Goal: Task Accomplishment & Management: Manage account settings

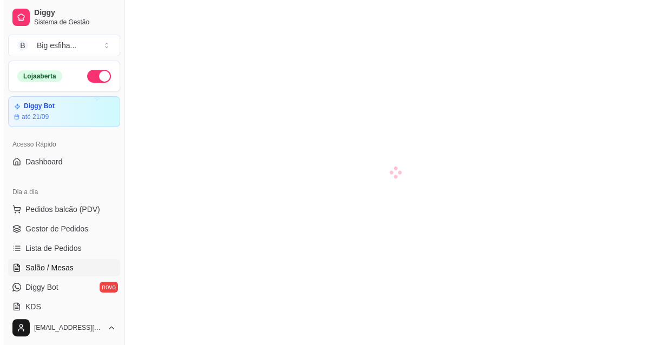
scroll to position [147, 0]
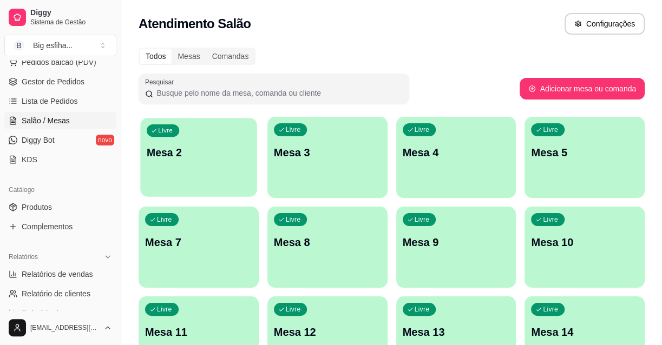
click at [179, 152] on p "Mesa 2" at bounding box center [199, 153] width 104 height 15
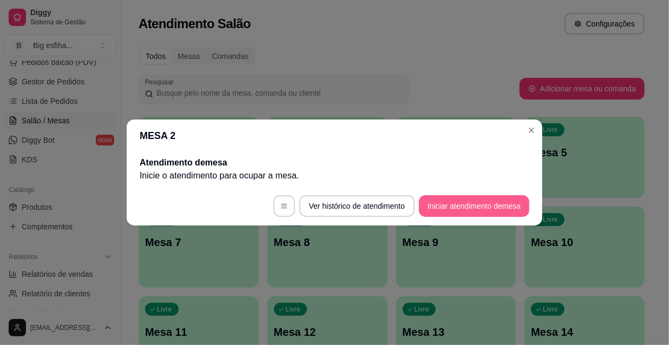
click at [481, 206] on button "Iniciar atendimento de mesa" at bounding box center [474, 206] width 110 height 22
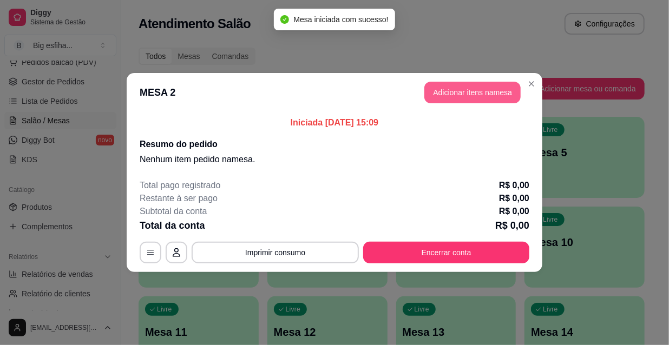
click at [438, 88] on button "Adicionar itens na mesa" at bounding box center [472, 93] width 96 height 22
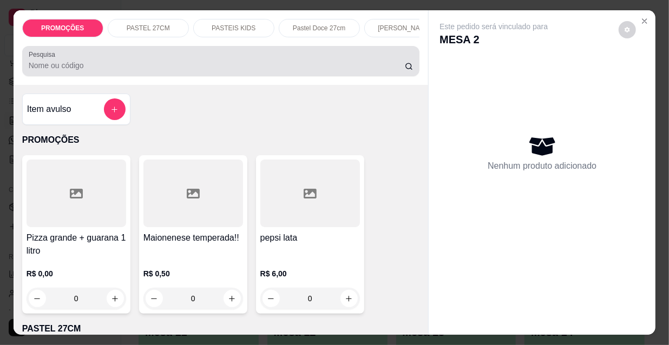
click at [280, 62] on div at bounding box center [221, 61] width 385 height 22
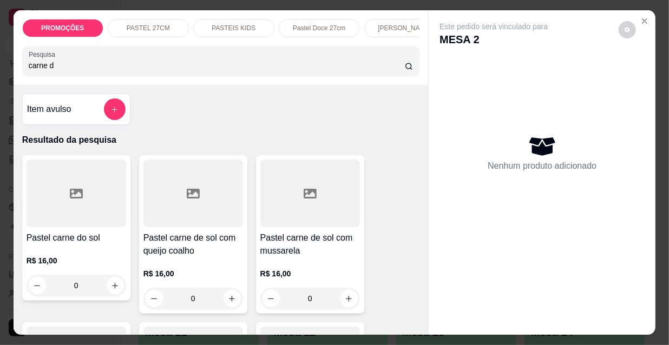
type input "carne d"
click at [74, 205] on div at bounding box center [77, 194] width 100 height 68
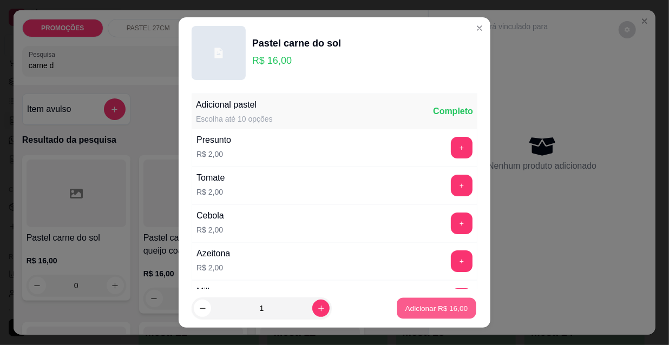
click at [427, 303] on p "Adicionar R$ 16,00" at bounding box center [436, 308] width 63 height 10
type input "1"
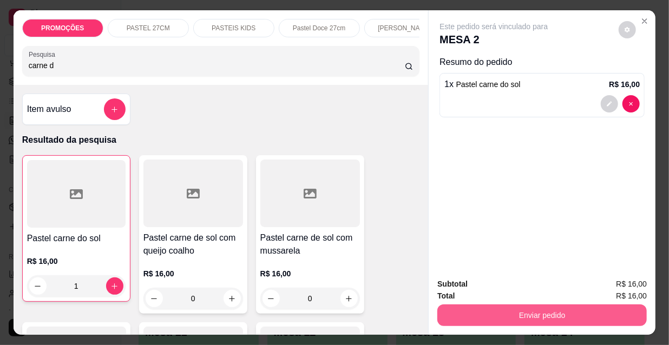
click at [487, 309] on button "Enviar pedido" at bounding box center [541, 316] width 209 height 22
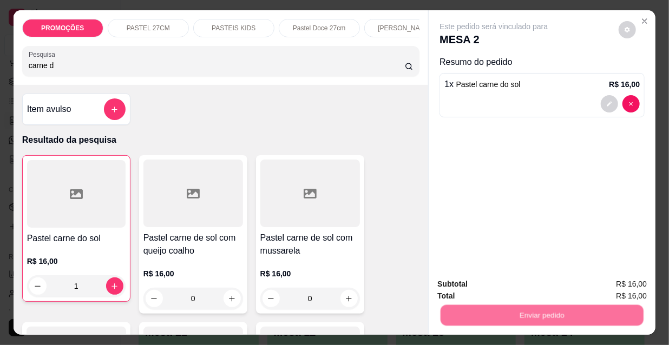
click at [500, 286] on button "Não registrar e enviar pedido" at bounding box center [507, 285] width 109 height 20
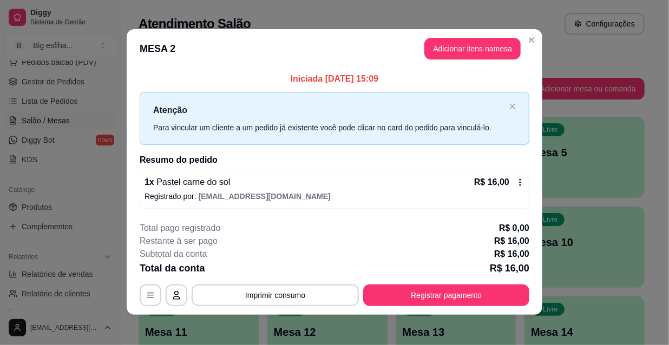
scroll to position [0, 0]
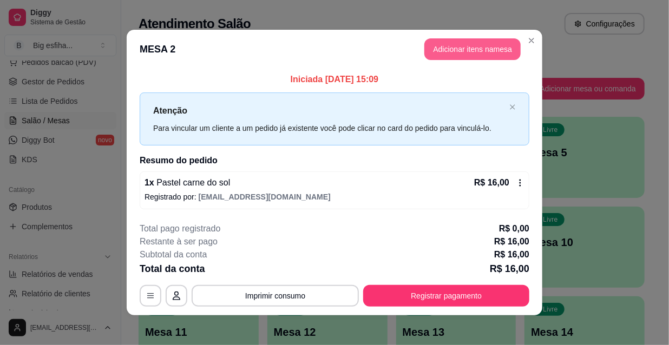
click at [449, 48] on button "Adicionar itens na mesa" at bounding box center [472, 49] width 96 height 22
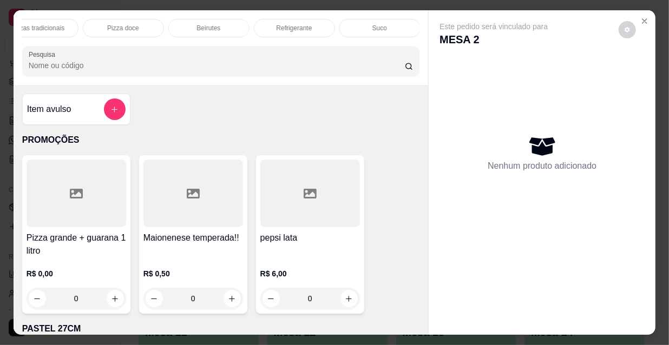
scroll to position [0, 515]
click at [312, 24] on p "Beirutes" at bounding box center [317, 28] width 24 height 9
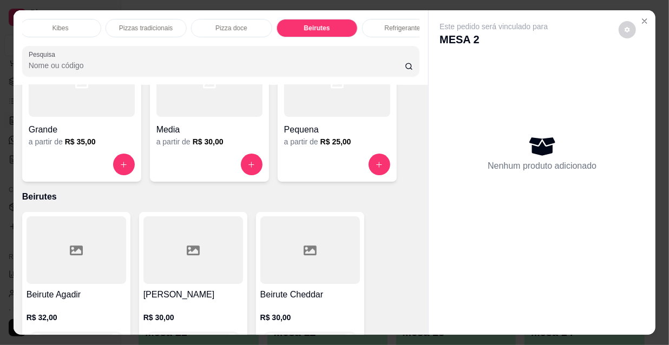
scroll to position [0, 624]
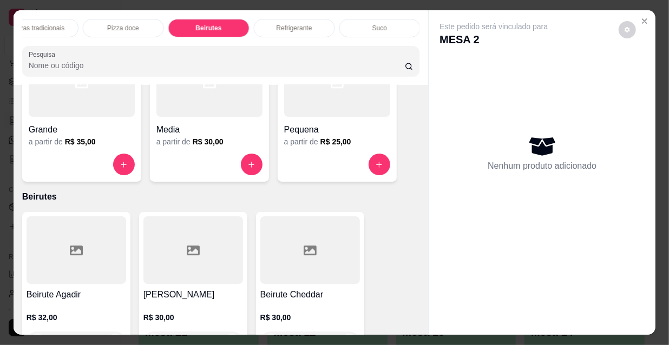
click at [303, 24] on p "Refrigerante" at bounding box center [295, 28] width 36 height 9
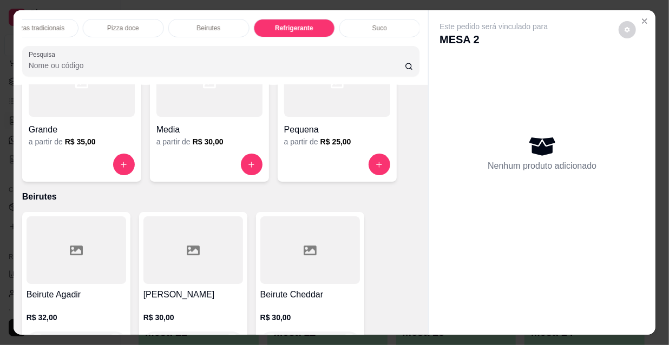
scroll to position [28, 0]
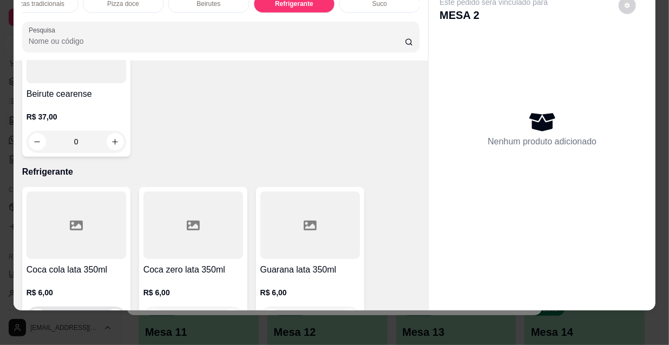
click at [112, 315] on icon "increase-product-quantity" at bounding box center [115, 318] width 6 height 6
type input "1"
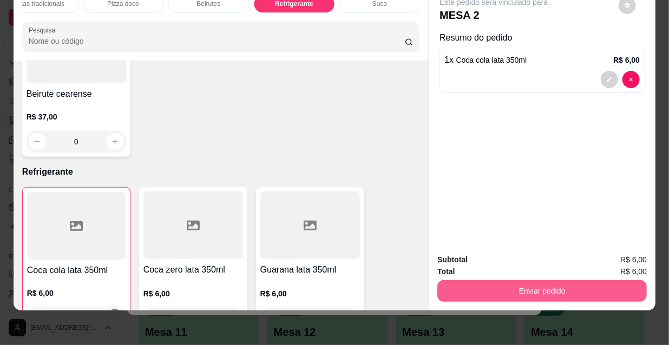
click at [509, 291] on button "Enviar pedido" at bounding box center [541, 291] width 209 height 22
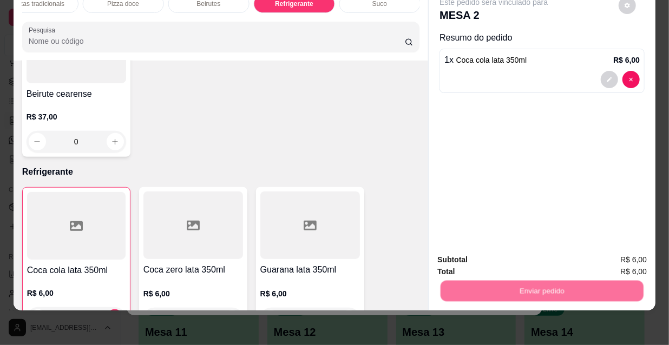
click at [527, 254] on button "Não registrar e enviar pedido" at bounding box center [507, 257] width 109 height 20
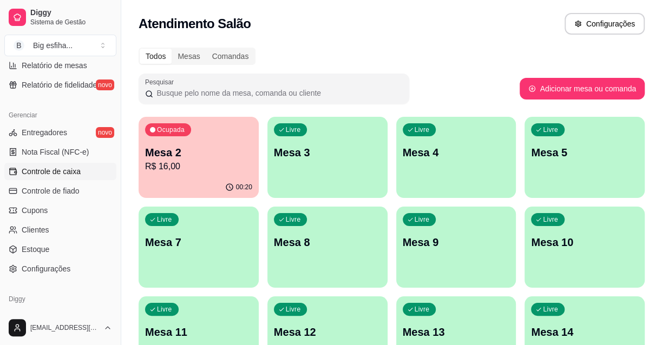
scroll to position [433, 0]
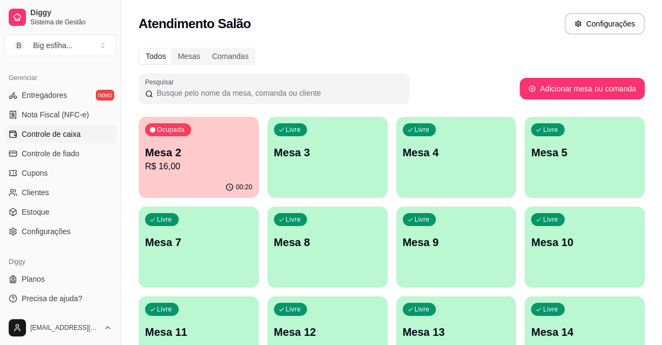
click at [64, 140] on link "Controle de caixa" at bounding box center [60, 134] width 112 height 17
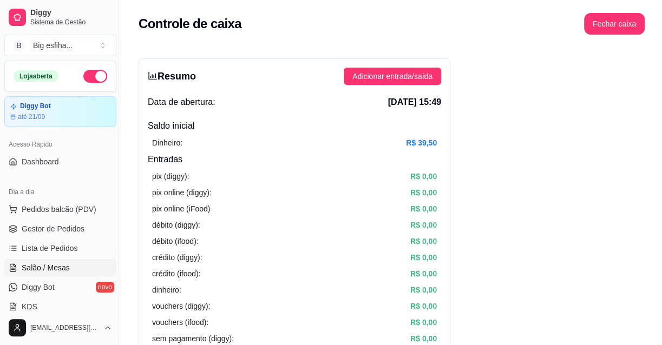
click at [69, 263] on link "Salão / Mesas" at bounding box center [60, 267] width 112 height 17
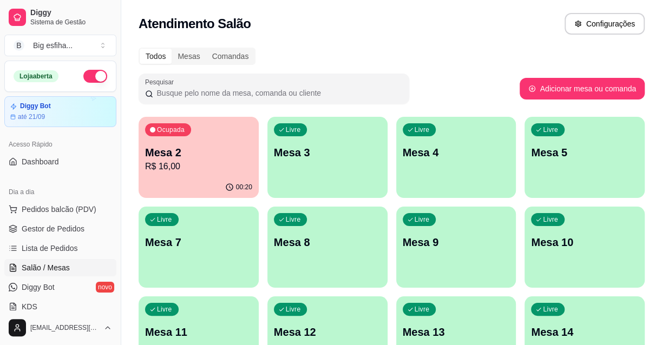
click at [200, 152] on p "Mesa 2" at bounding box center [198, 152] width 107 height 15
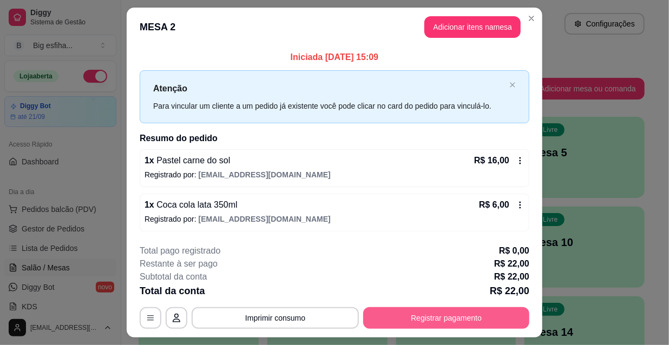
click at [461, 313] on button "Registrar pagamento" at bounding box center [446, 318] width 166 height 22
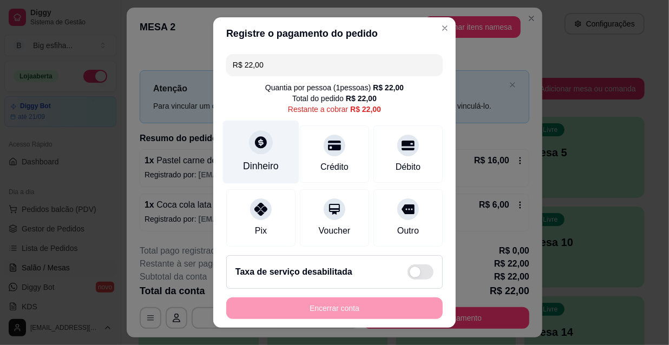
click at [264, 146] on div at bounding box center [261, 142] width 24 height 24
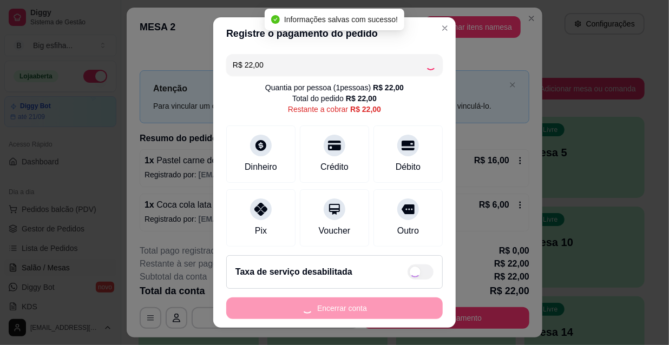
type input "R$ 0,00"
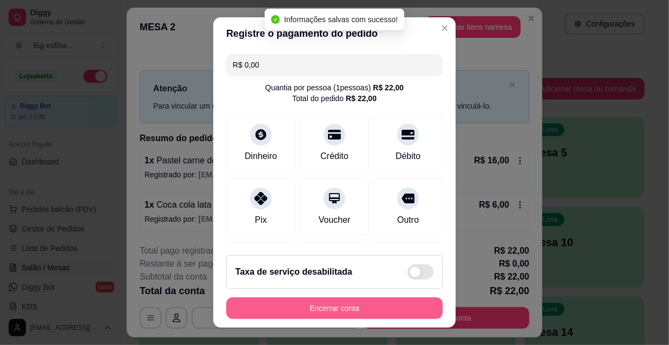
click at [342, 307] on button "Encerrar conta" at bounding box center [334, 309] width 217 height 22
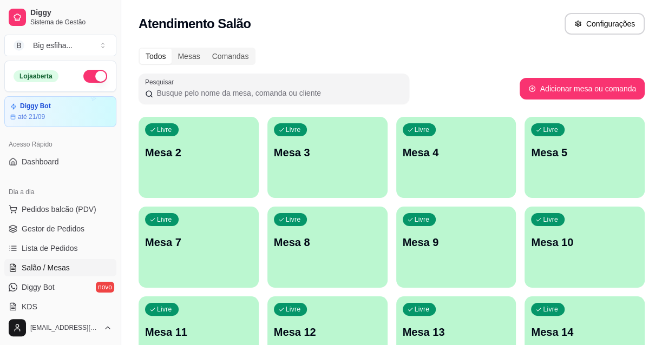
click at [215, 180] on div "Livre Mesa 2" at bounding box center [199, 151] width 120 height 68
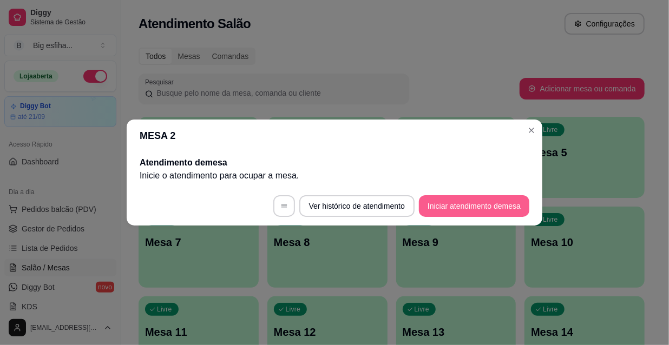
click at [475, 209] on button "Iniciar atendimento de mesa" at bounding box center [474, 206] width 110 height 22
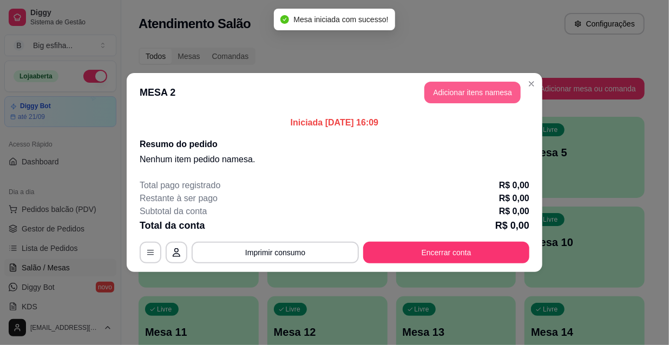
click at [455, 87] on button "Adicionar itens na mesa" at bounding box center [472, 93] width 96 height 22
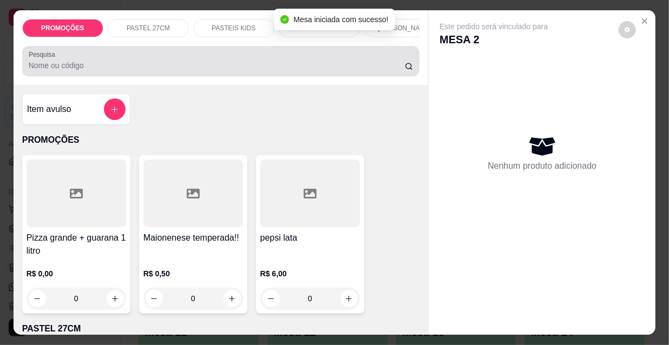
click at [327, 76] on div "Pesquisa" at bounding box center [221, 61] width 398 height 30
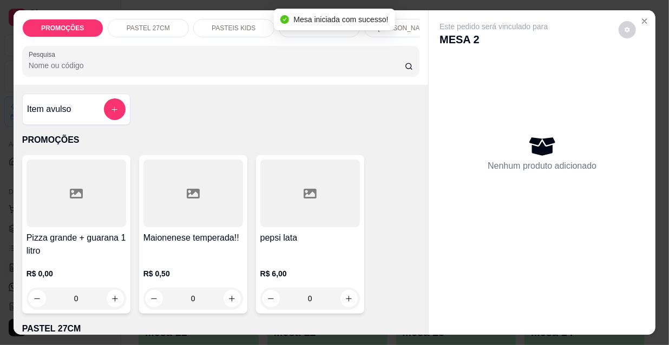
scroll to position [0, 348]
click at [208, 21] on div "Kibes" at bounding box center [227, 28] width 81 height 18
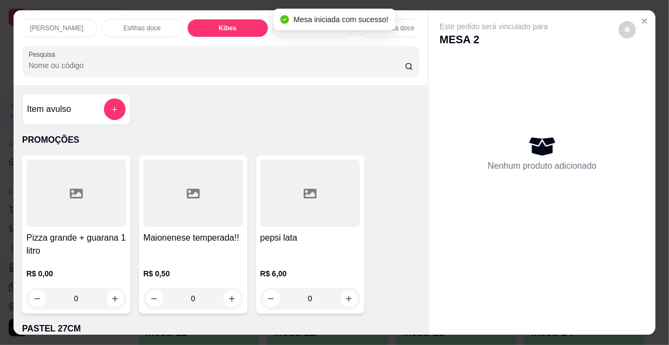
scroll to position [28, 0]
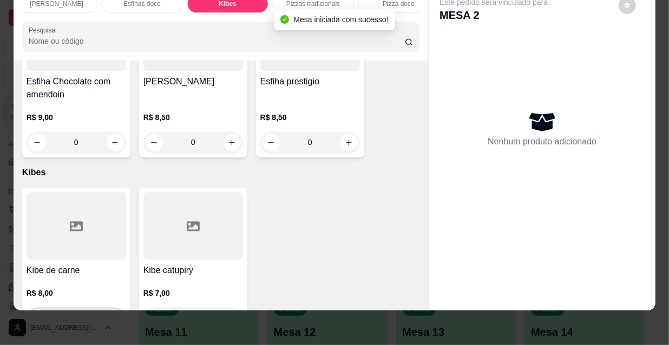
click at [113, 310] on button "increase-product-quantity" at bounding box center [115, 318] width 17 height 17
click at [113, 315] on icon "increase-product-quantity" at bounding box center [115, 319] width 8 height 8
type input "2"
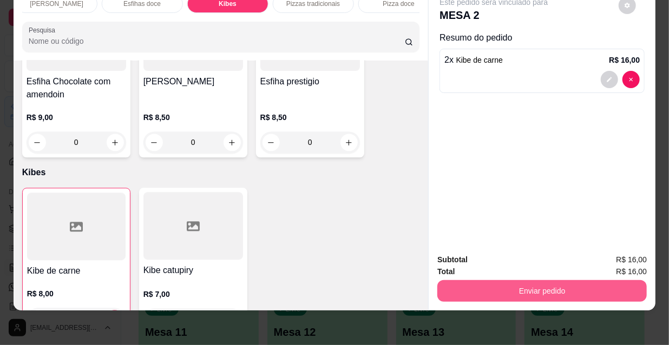
click at [509, 283] on button "Enviar pedido" at bounding box center [541, 291] width 209 height 22
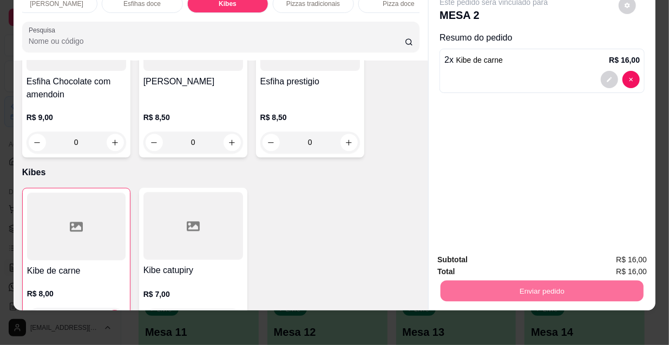
click at [508, 262] on button "Não registrar e enviar pedido" at bounding box center [507, 257] width 113 height 21
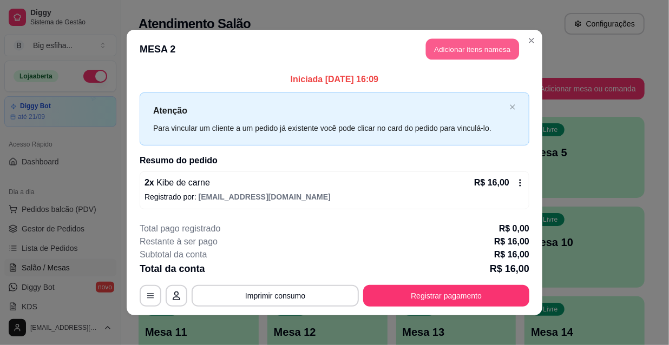
click at [463, 49] on button "Adicionar itens na mesa" at bounding box center [472, 49] width 93 height 21
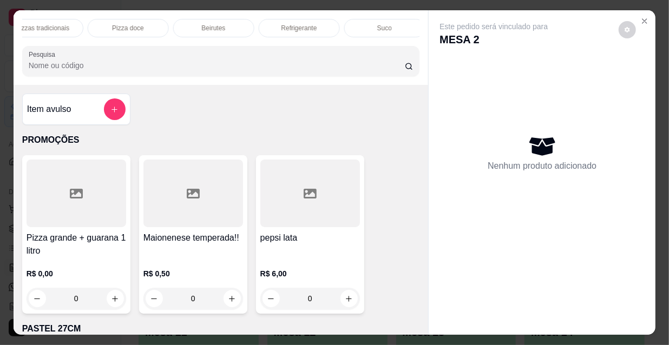
scroll to position [0, 624]
click at [308, 26] on div "Refrigerante" at bounding box center [294, 28] width 81 height 18
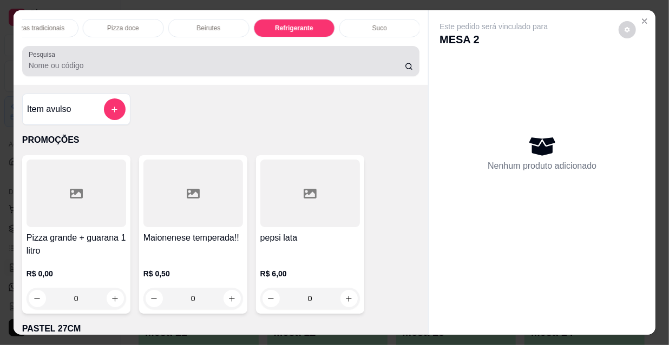
scroll to position [28, 0]
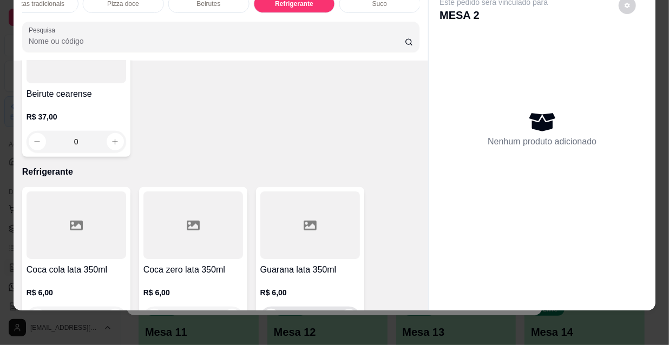
click at [346, 315] on icon "increase-product-quantity" at bounding box center [348, 317] width 5 height 5
type input "1"
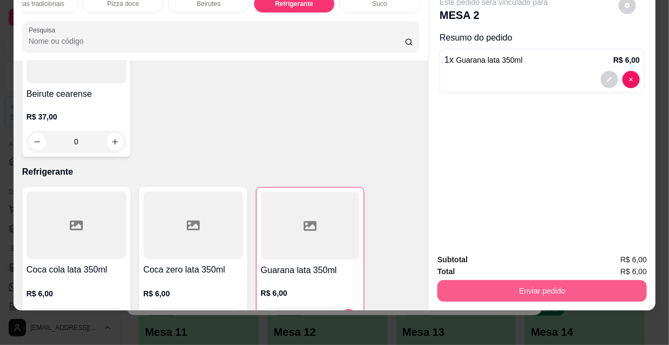
click at [488, 285] on button "Enviar pedido" at bounding box center [541, 291] width 209 height 22
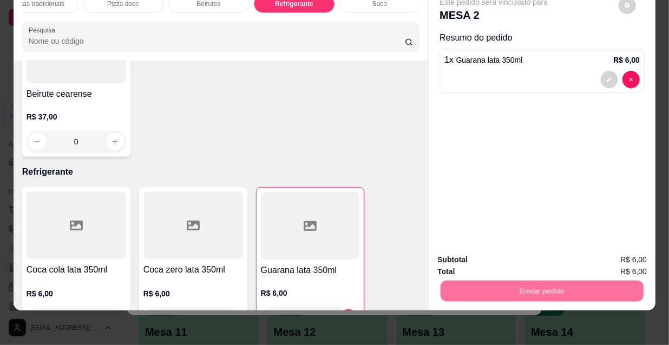
click at [486, 250] on button "Não registrar e enviar pedido" at bounding box center [507, 257] width 113 height 21
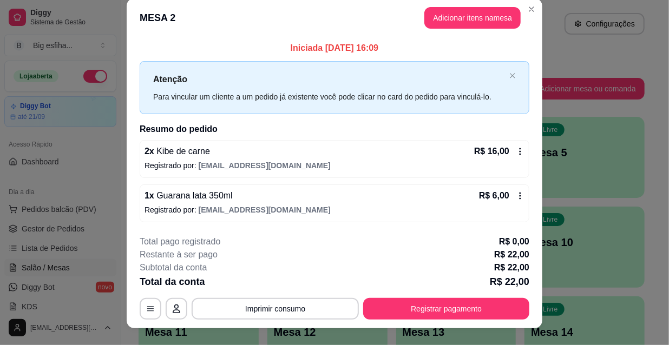
scroll to position [27, 0]
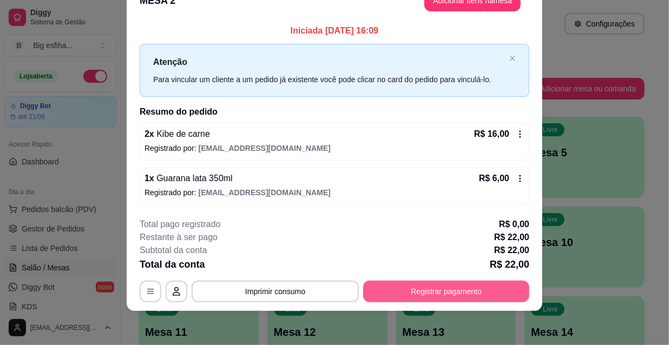
click at [479, 294] on button "Registrar pagamento" at bounding box center [446, 292] width 166 height 22
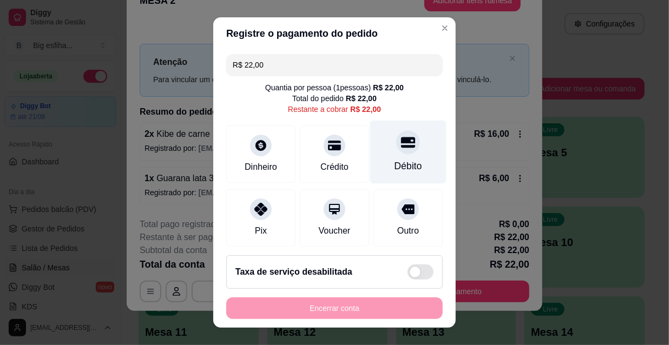
click at [403, 159] on div "Débito" at bounding box center [409, 166] width 28 height 14
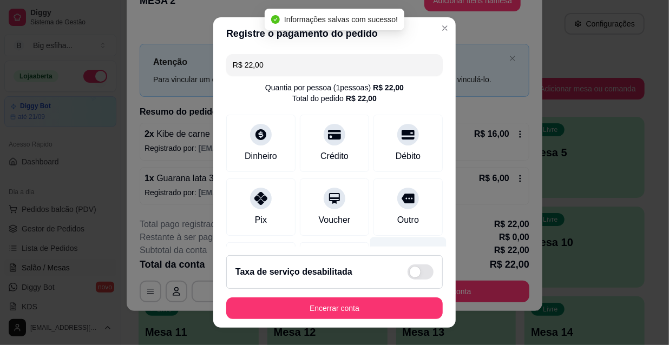
type input "R$ 0,00"
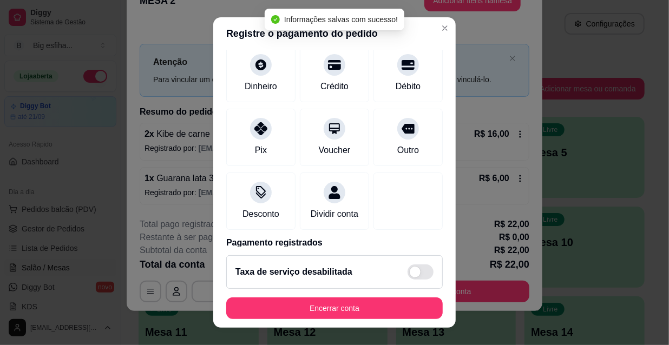
scroll to position [126, 0]
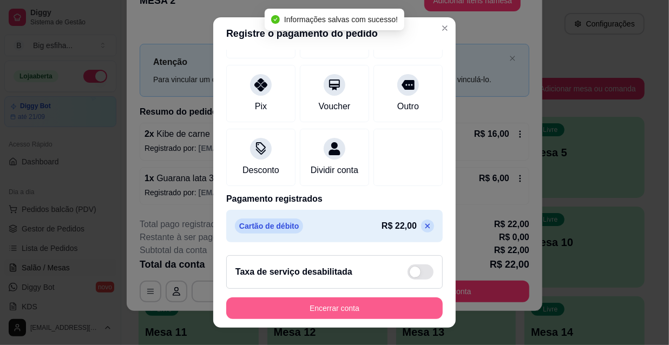
click at [335, 315] on button "Encerrar conta" at bounding box center [334, 309] width 217 height 22
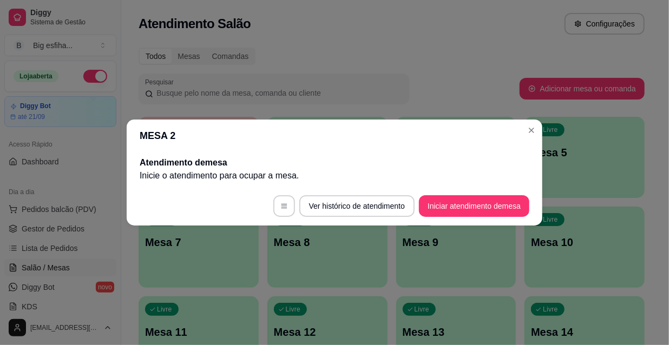
scroll to position [0, 0]
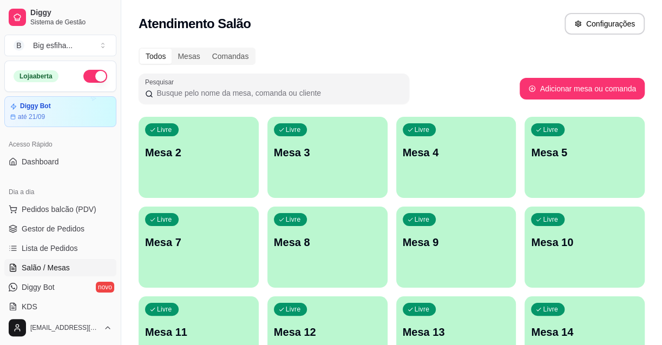
click at [152, 179] on div "Livre Mesa 2" at bounding box center [199, 151] width 120 height 68
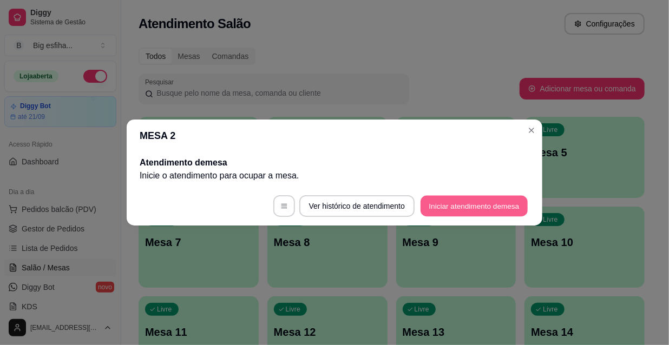
click at [505, 211] on button "Iniciar atendimento de mesa" at bounding box center [474, 206] width 107 height 21
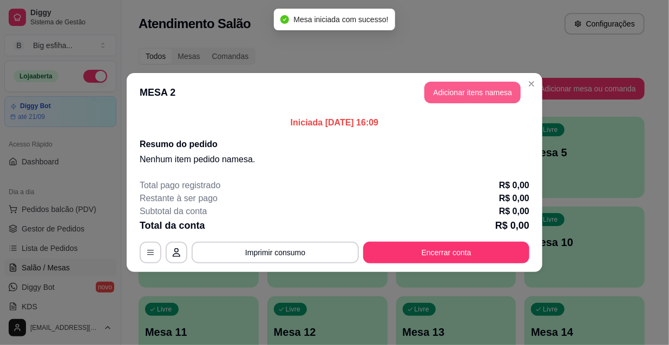
click at [481, 97] on button "Adicionar itens na mesa" at bounding box center [472, 93] width 96 height 22
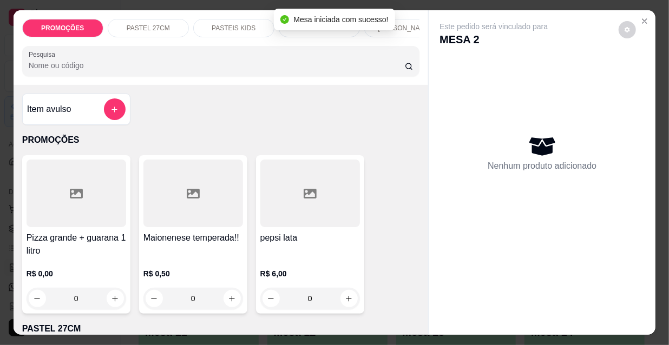
click at [324, 76] on div "Pesquisa" at bounding box center [221, 61] width 398 height 30
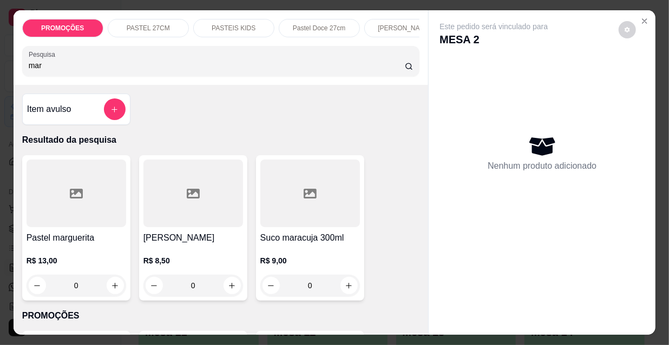
type input "mar"
click at [182, 215] on div at bounding box center [193, 194] width 100 height 68
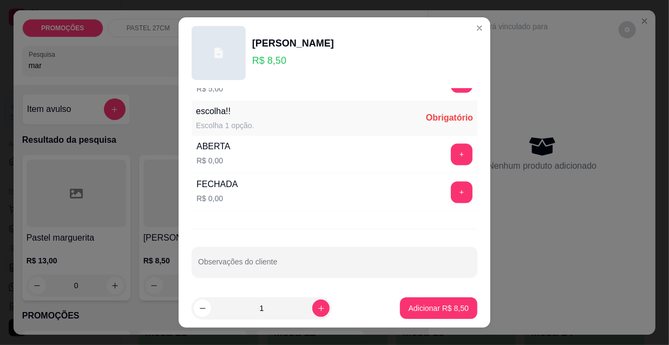
scroll to position [17, 0]
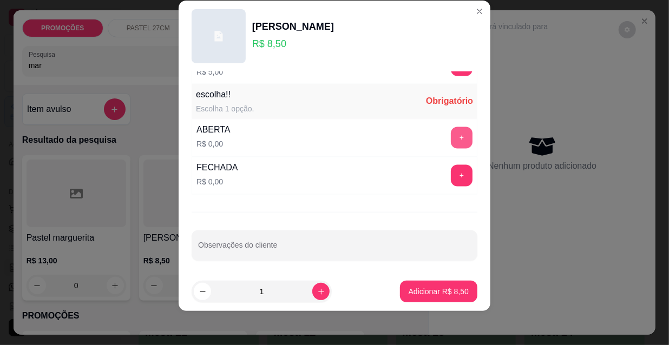
click at [451, 129] on button "+" at bounding box center [462, 138] width 22 height 22
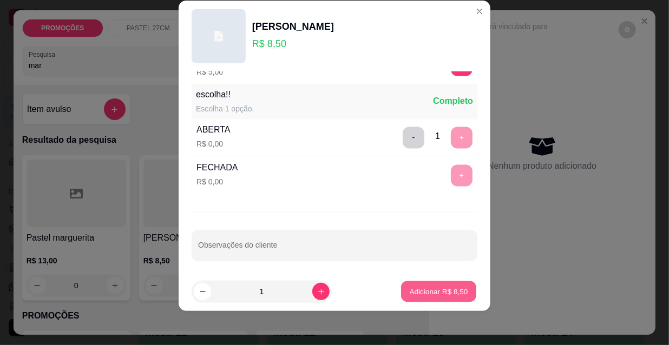
click at [426, 293] on p "Adicionar R$ 8,50" at bounding box center [438, 291] width 58 height 10
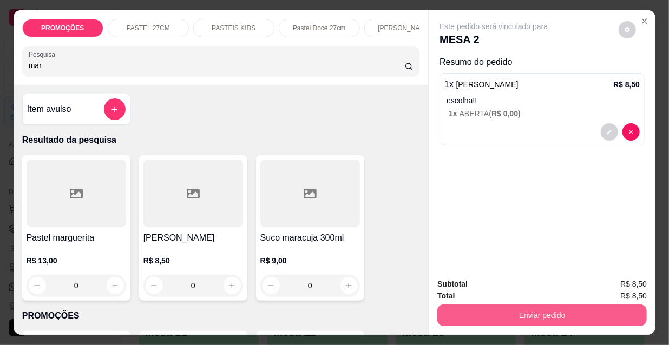
click at [528, 309] on button "Enviar pedido" at bounding box center [541, 316] width 209 height 22
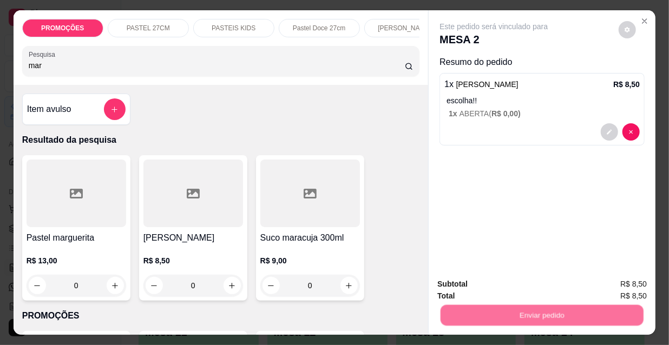
click at [515, 276] on button "Não registrar e enviar pedido" at bounding box center [507, 285] width 109 height 20
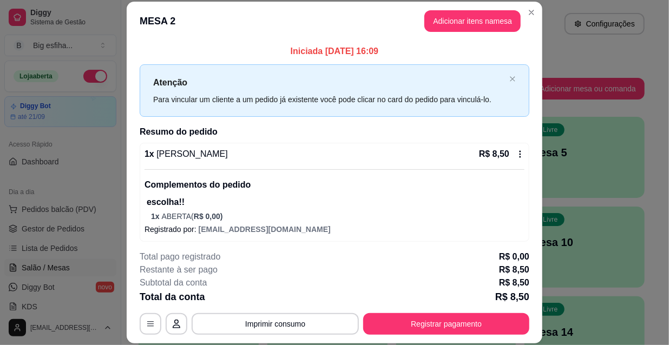
scroll to position [4, 0]
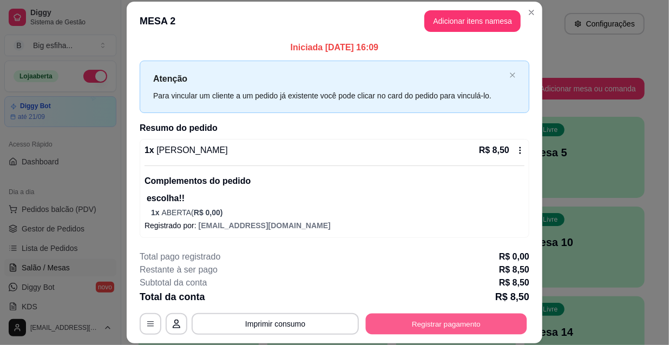
click at [435, 322] on button "Registrar pagamento" at bounding box center [446, 323] width 161 height 21
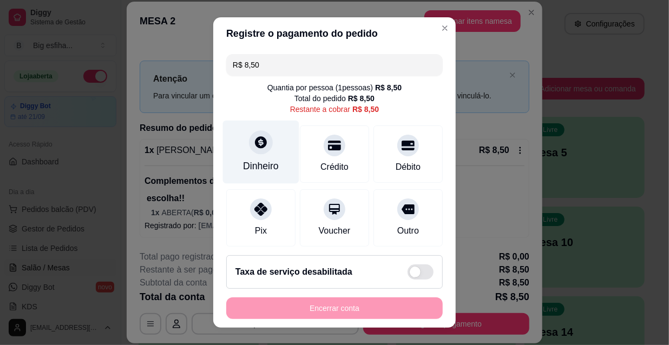
click at [259, 167] on div "Dinheiro" at bounding box center [261, 166] width 36 height 14
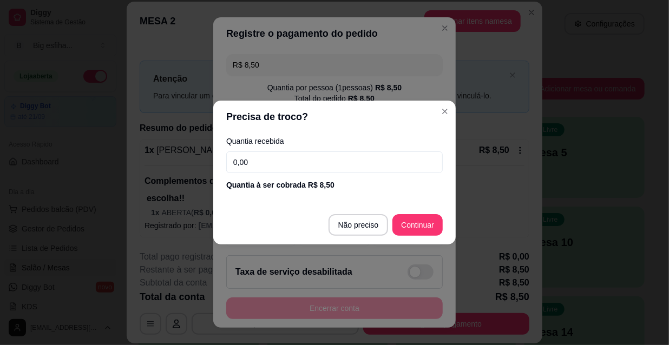
click at [263, 168] on input "0,00" at bounding box center [334, 163] width 217 height 22
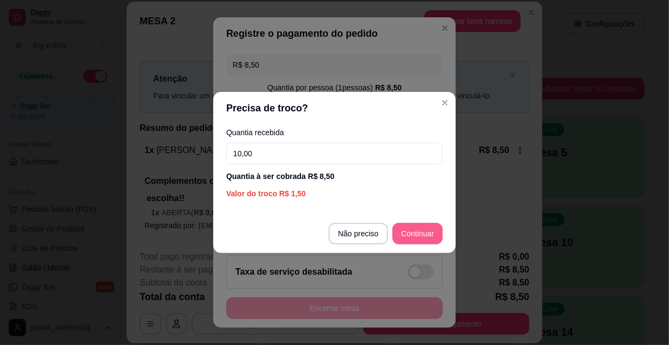
type input "10,00"
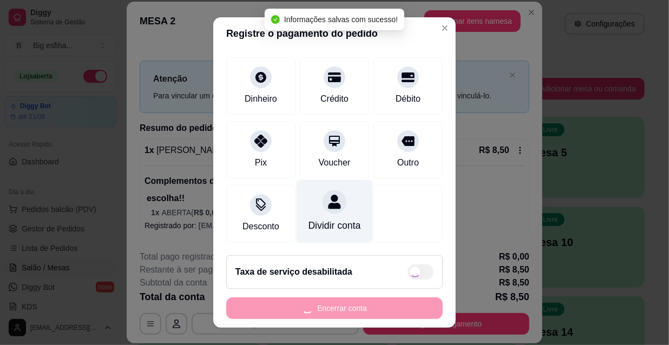
type input "R$ 0,00"
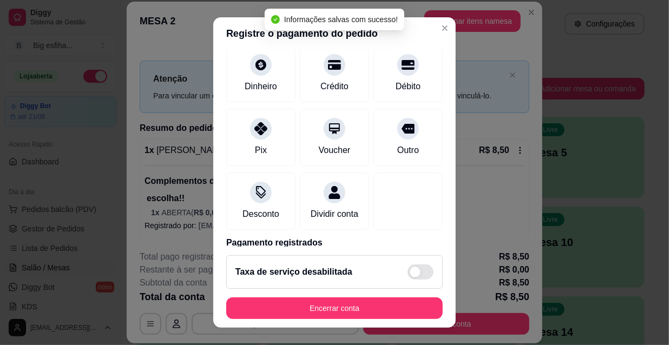
scroll to position [17, 0]
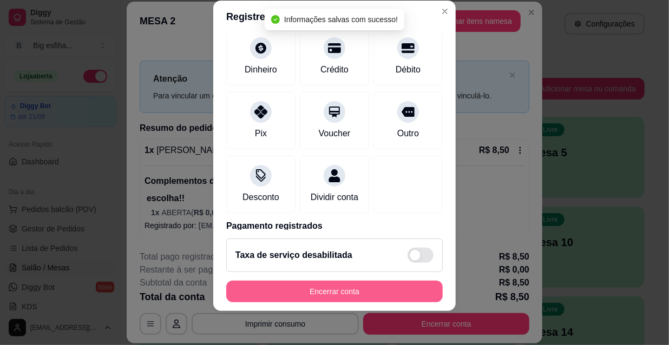
click at [336, 285] on button "Encerrar conta" at bounding box center [334, 292] width 217 height 22
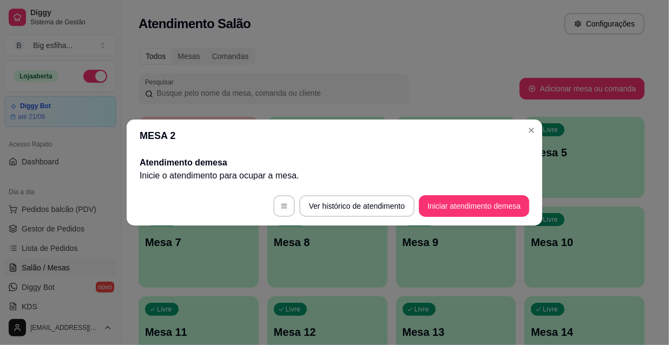
scroll to position [0, 0]
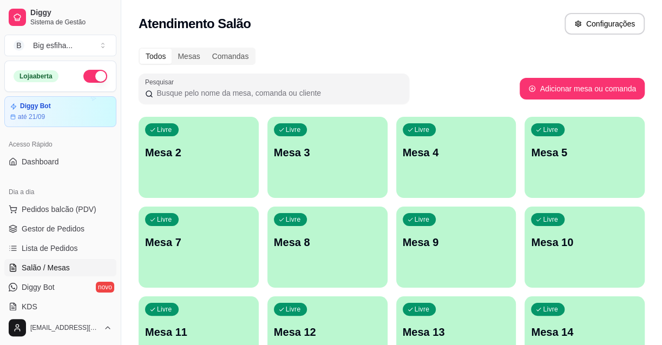
click at [200, 147] on p "Mesa 2" at bounding box center [198, 152] width 107 height 15
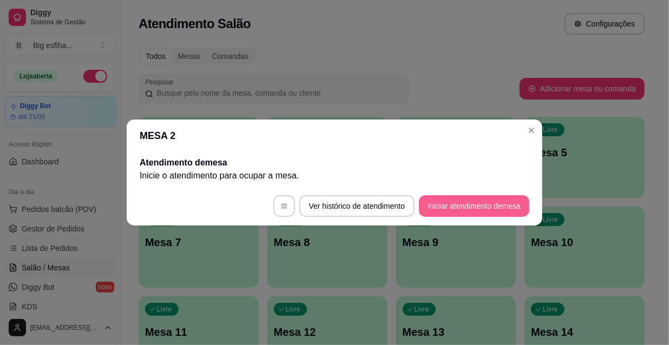
click at [456, 207] on button "Iniciar atendimento de mesa" at bounding box center [474, 206] width 110 height 22
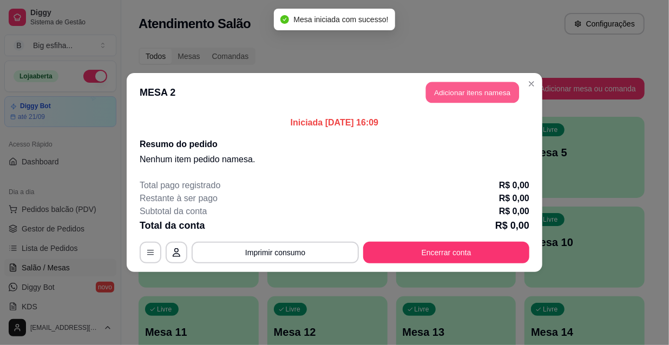
click at [492, 95] on button "Adicionar itens na mesa" at bounding box center [472, 92] width 93 height 21
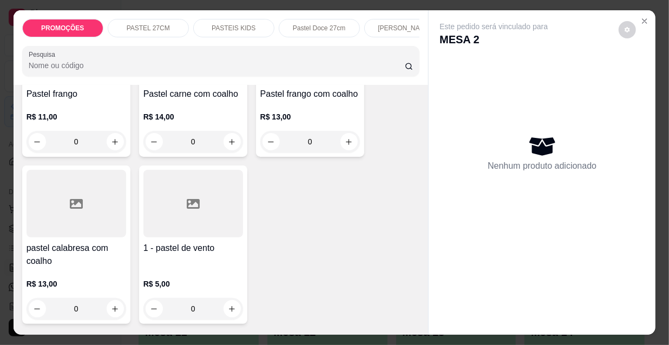
scroll to position [3149, 0]
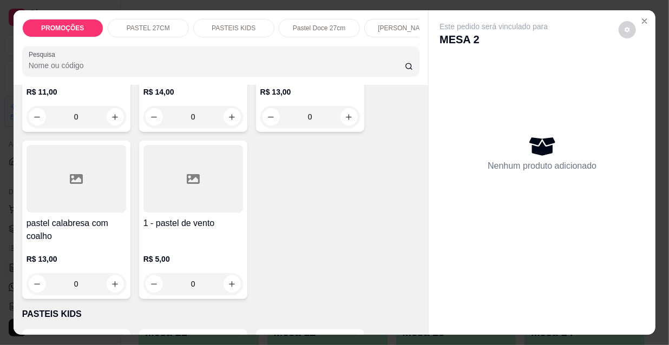
click at [67, 217] on h4 "pastel calabresa com coalho" at bounding box center [77, 230] width 100 height 26
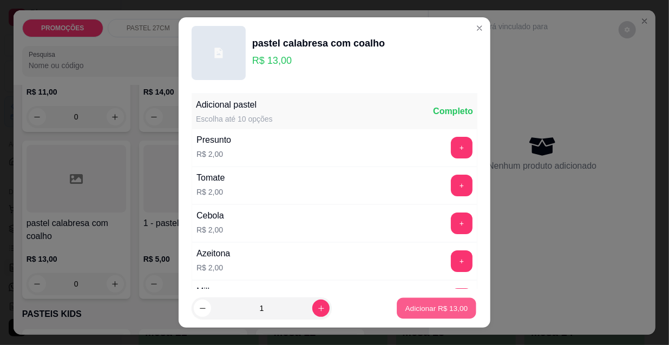
click at [446, 304] on p "Adicionar R$ 13,00" at bounding box center [436, 308] width 63 height 10
type input "1"
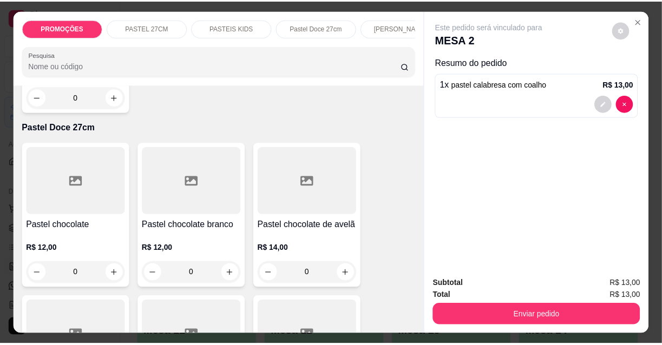
scroll to position [4183, 0]
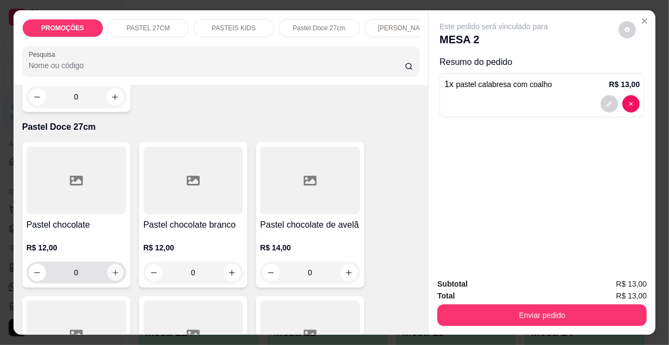
click at [114, 269] on icon "increase-product-quantity" at bounding box center [115, 273] width 8 height 8
type input "1"
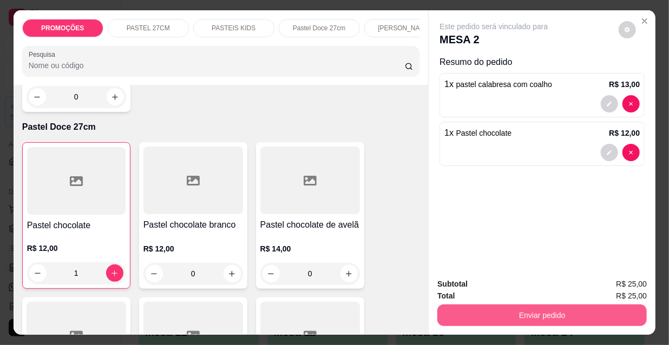
click at [499, 319] on button "Enviar pedido" at bounding box center [541, 316] width 209 height 22
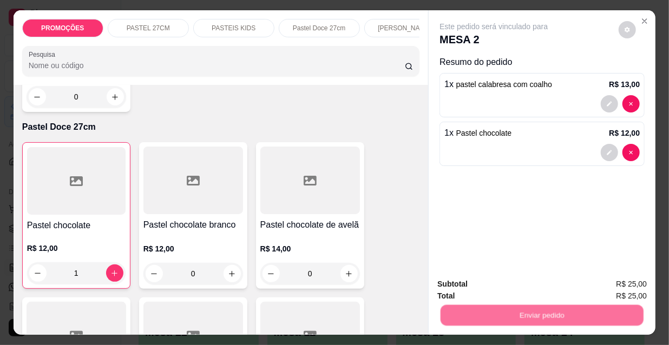
click at [488, 289] on button "Não registrar e enviar pedido" at bounding box center [507, 285] width 113 height 21
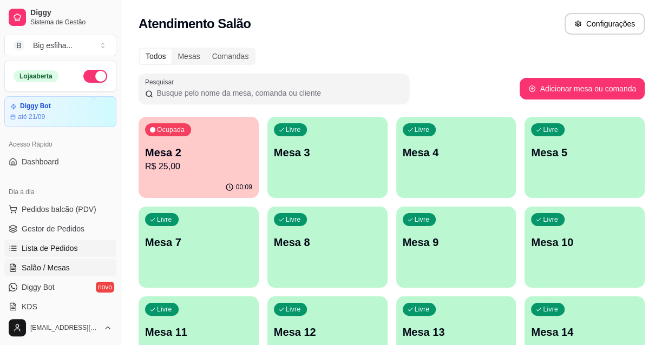
click at [61, 243] on span "Lista de Pedidos" at bounding box center [50, 248] width 56 height 11
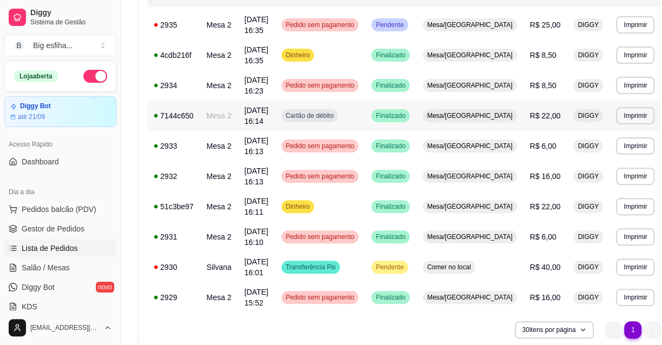
scroll to position [192, 0]
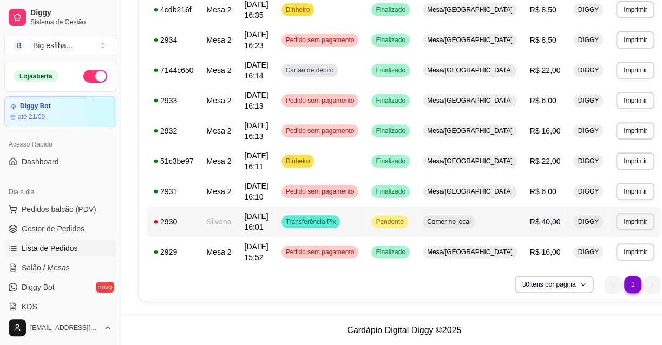
click at [340, 230] on td "Transferência Pix" at bounding box center [320, 222] width 90 height 30
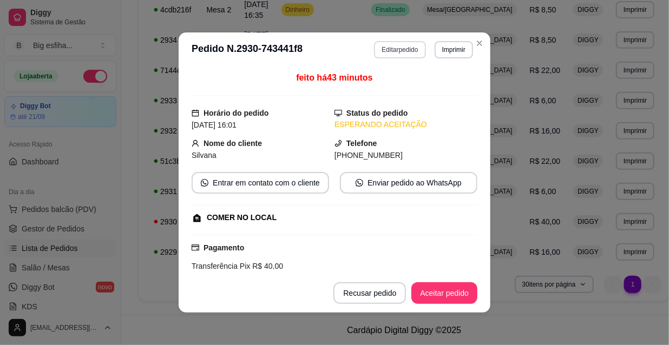
click at [384, 57] on button "Editar pedido" at bounding box center [399, 49] width 51 height 17
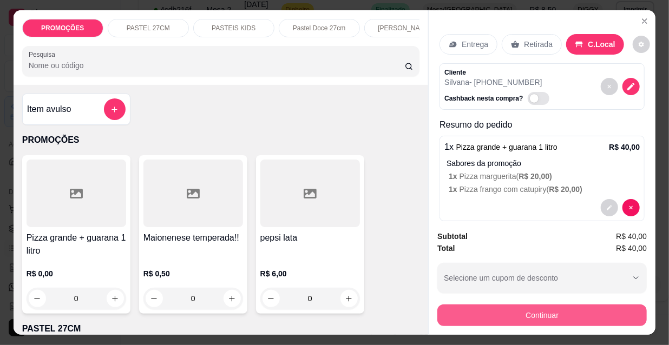
click at [543, 322] on button "Continuar" at bounding box center [541, 316] width 209 height 22
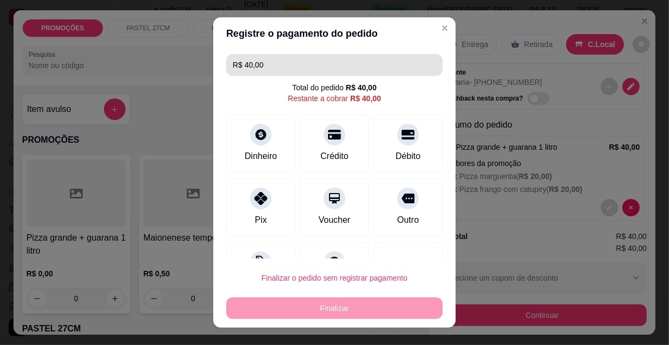
click at [286, 60] on input "R$ 40,00" at bounding box center [335, 65] width 204 height 22
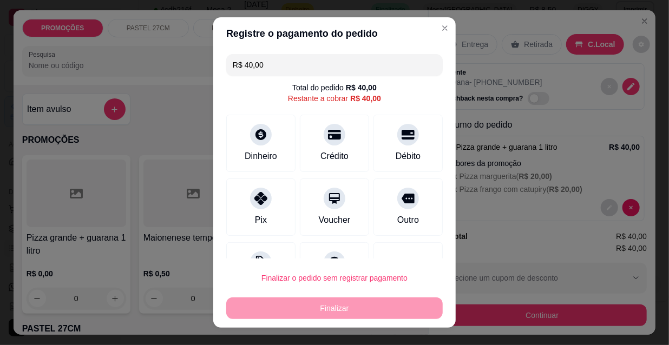
click at [286, 60] on input "R$ 40,00" at bounding box center [335, 65] width 204 height 22
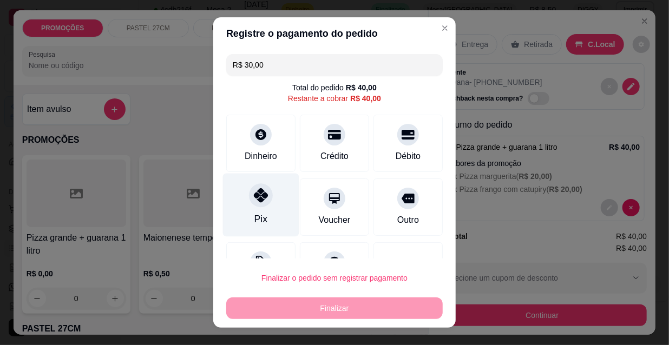
click at [255, 221] on div "Pix" at bounding box center [260, 219] width 13 height 14
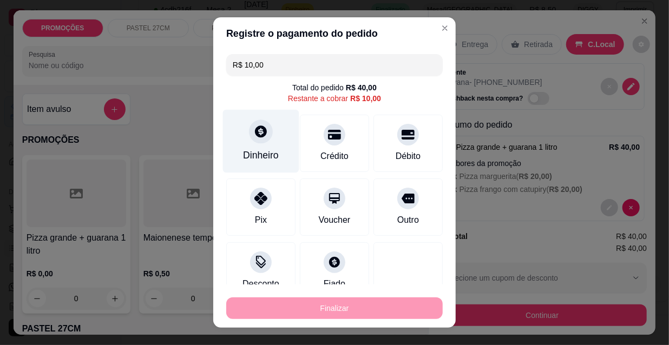
click at [269, 125] on div "Dinheiro" at bounding box center [261, 141] width 76 height 63
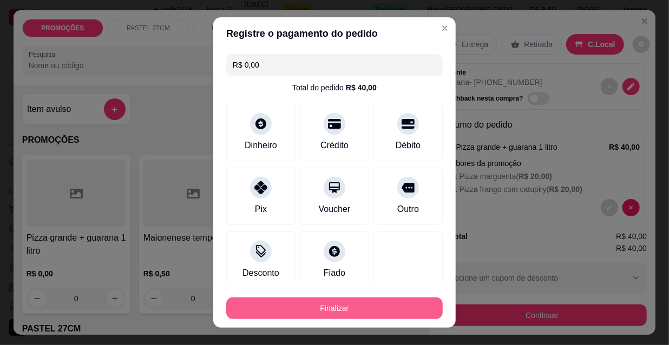
click at [371, 310] on button "Finalizar" at bounding box center [334, 309] width 217 height 22
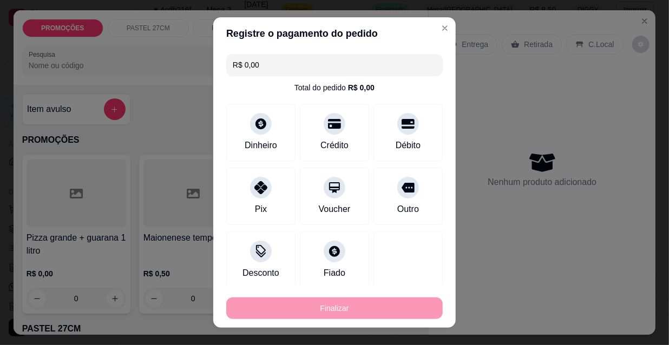
type input "-R$ 40,00"
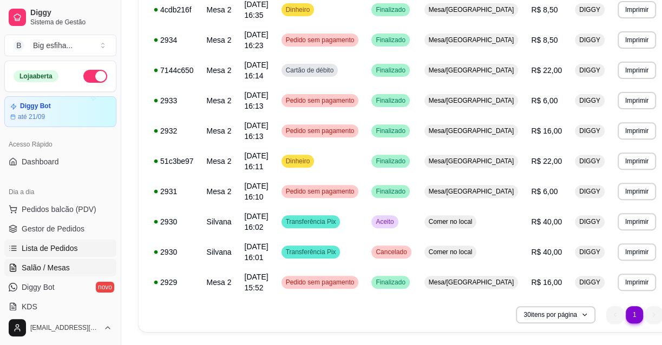
click at [34, 265] on span "Salão / Mesas" at bounding box center [46, 268] width 48 height 11
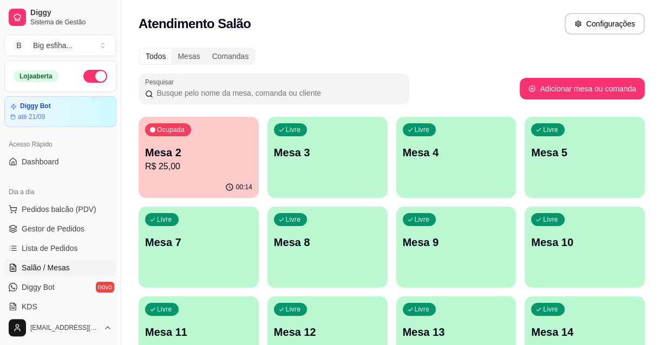
click at [329, 158] on p "Mesa 3" at bounding box center [327, 152] width 107 height 15
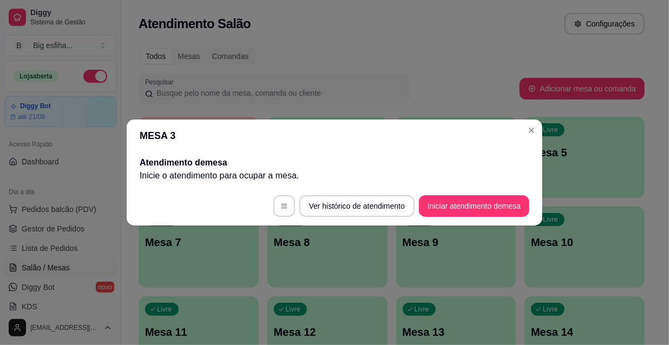
click at [484, 195] on footer "Ver histórico de atendimento Iniciar atendimento de mesa" at bounding box center [335, 206] width 416 height 39
click at [472, 202] on button "Iniciar atendimento de mesa" at bounding box center [474, 206] width 107 height 21
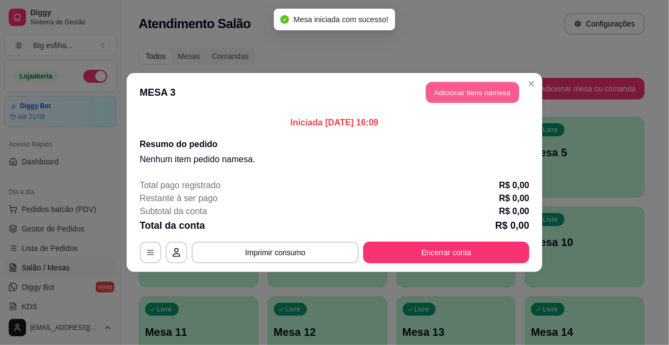
click at [472, 96] on button "Adicionar itens na mesa" at bounding box center [472, 92] width 93 height 21
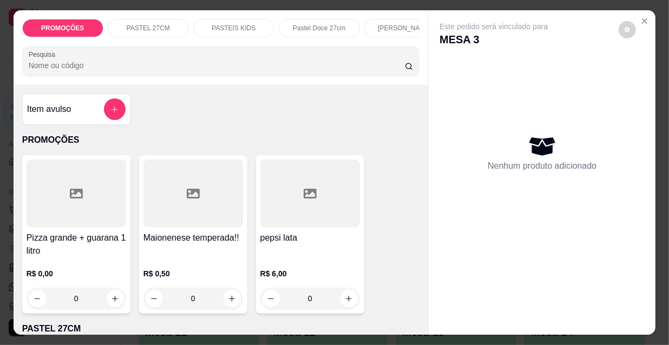
click at [390, 24] on p "[PERSON_NAME]" at bounding box center [405, 28] width 54 height 9
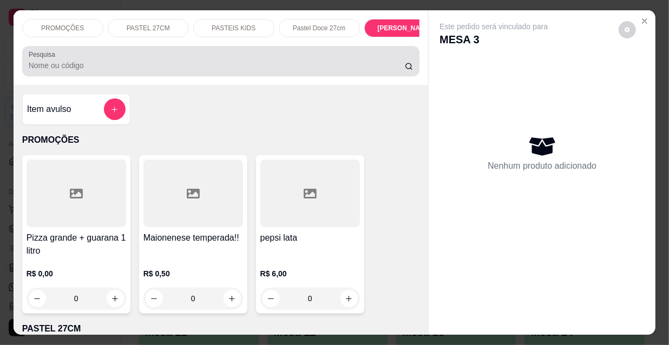
scroll to position [28, 0]
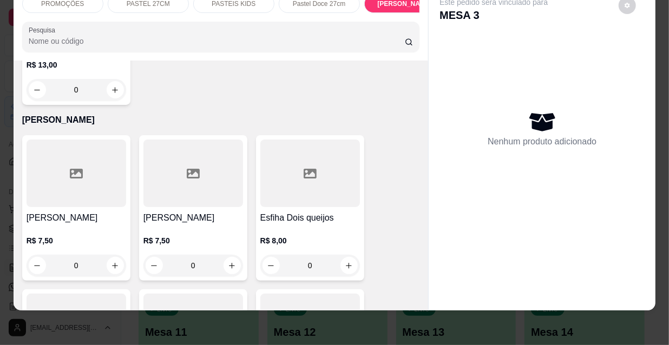
click at [14, 159] on div "Item avulso PROMOÇÕES Pizza grande + guarana 1 litro R$ 0,00 0 Maionenese tempe…" at bounding box center [221, 186] width 415 height 250
click at [43, 152] on div at bounding box center [77, 174] width 100 height 68
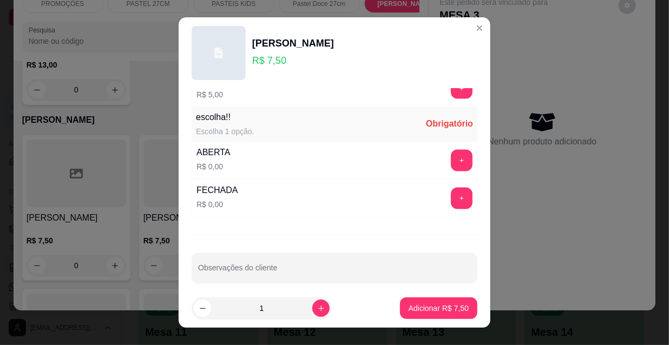
scroll to position [899, 0]
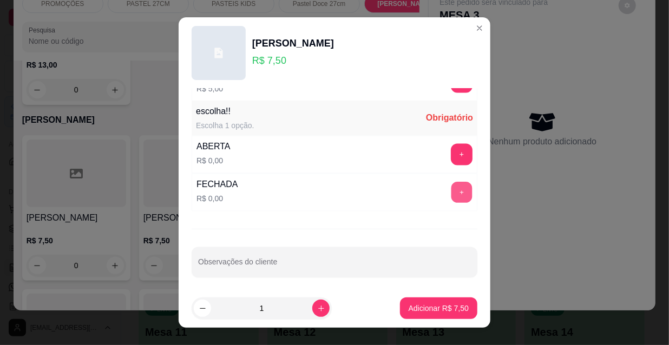
click at [451, 189] on button "+" at bounding box center [461, 192] width 21 height 21
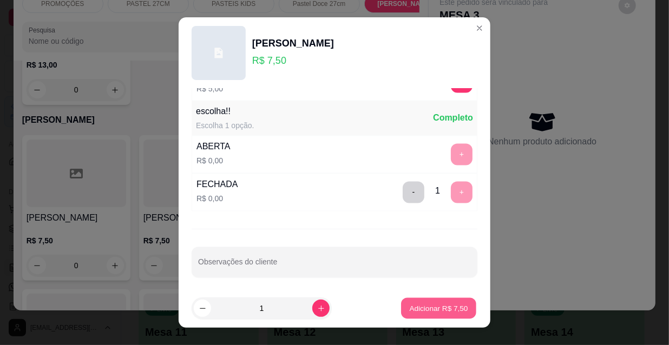
click at [420, 298] on button "Adicionar R$ 7,50" at bounding box center [438, 308] width 75 height 21
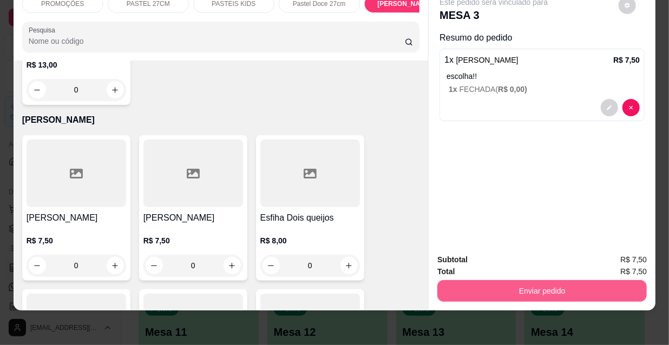
click at [529, 284] on button "Enviar pedido" at bounding box center [541, 291] width 209 height 22
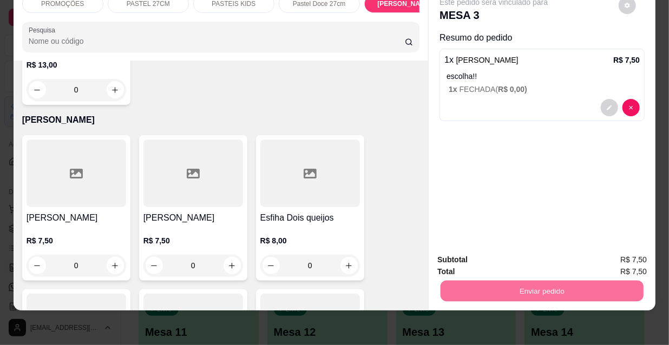
click at [498, 257] on button "Não registrar e enviar pedido" at bounding box center [507, 257] width 113 height 21
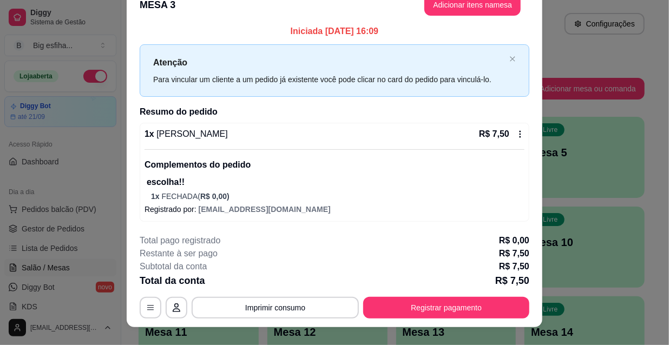
scroll to position [32, 0]
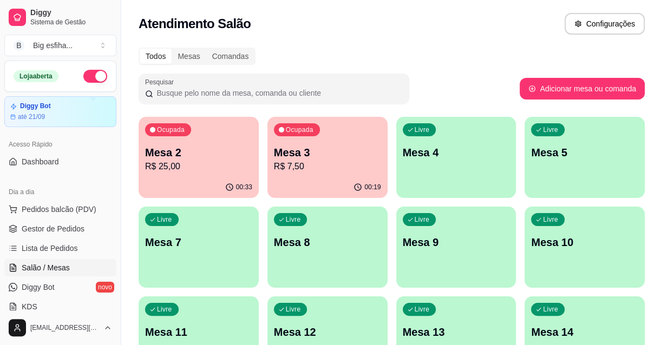
click at [469, 154] on p "Mesa 4" at bounding box center [456, 152] width 107 height 15
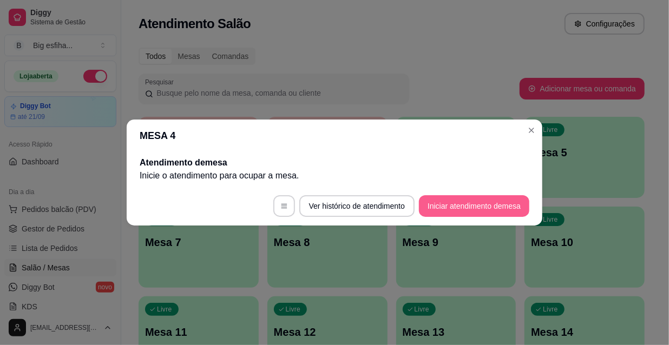
click at [456, 208] on button "Iniciar atendimento de mesa" at bounding box center [474, 206] width 110 height 22
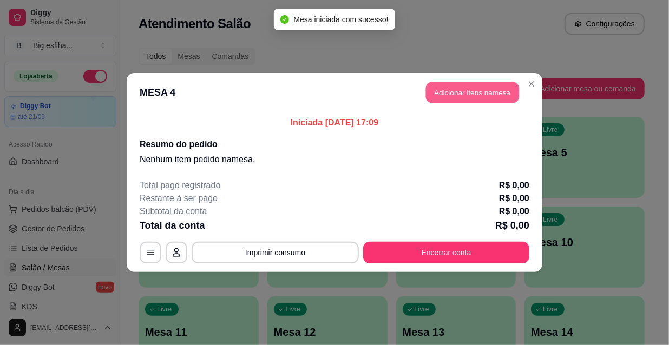
click at [475, 100] on button "Adicionar itens na mesa" at bounding box center [472, 92] width 93 height 21
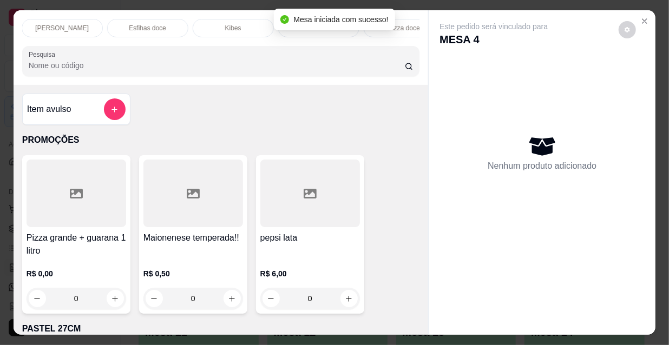
scroll to position [0, 348]
click at [136, 19] on div "Esfihas doce" at bounding box center [142, 28] width 81 height 18
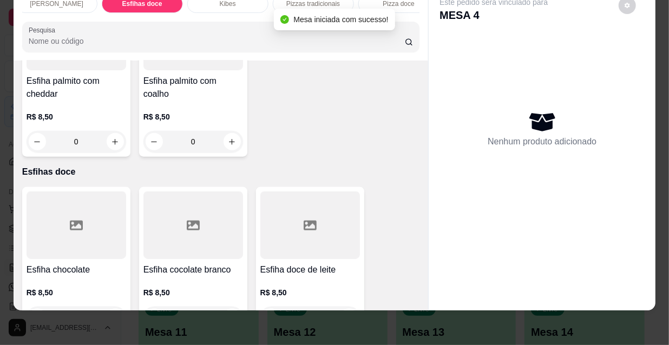
click at [52, 192] on div at bounding box center [77, 226] width 100 height 68
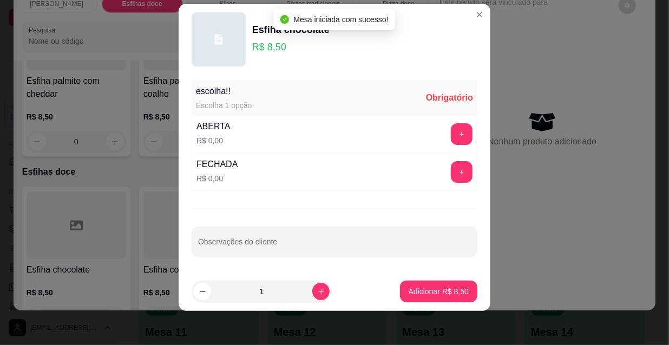
click at [451, 137] on button "+" at bounding box center [462, 134] width 22 height 22
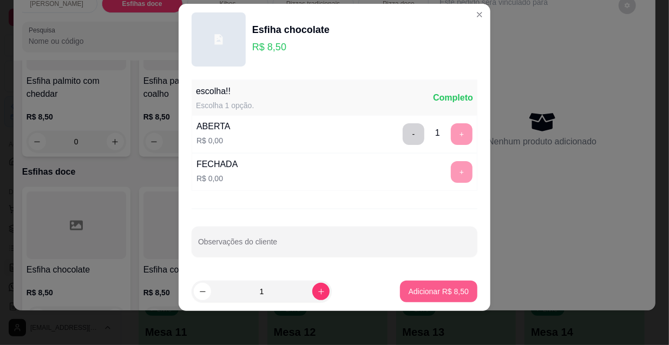
click at [426, 291] on p "Adicionar R$ 8,50" at bounding box center [439, 291] width 60 height 11
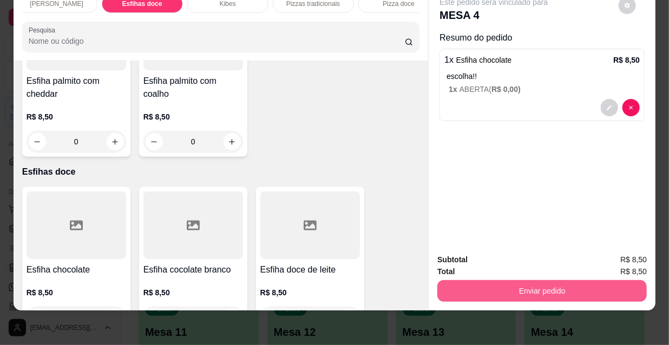
click at [457, 285] on button "Enviar pedido" at bounding box center [541, 291] width 209 height 22
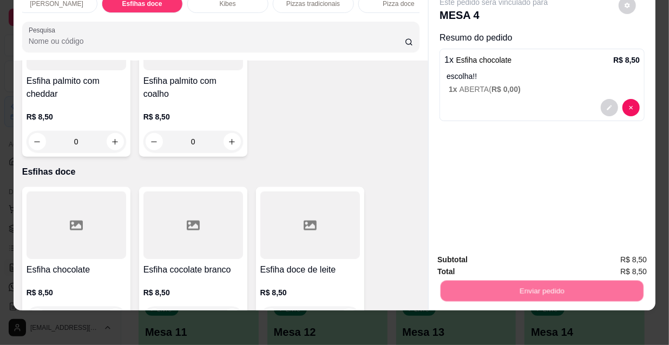
click at [462, 260] on button "Não registrar e enviar pedido" at bounding box center [507, 257] width 109 height 20
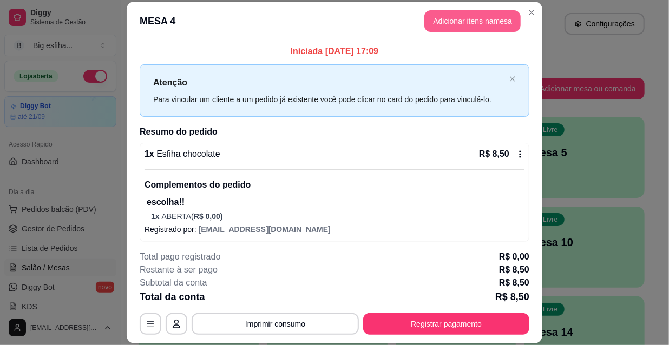
click at [457, 24] on button "Adicionar itens na mesa" at bounding box center [472, 21] width 96 height 22
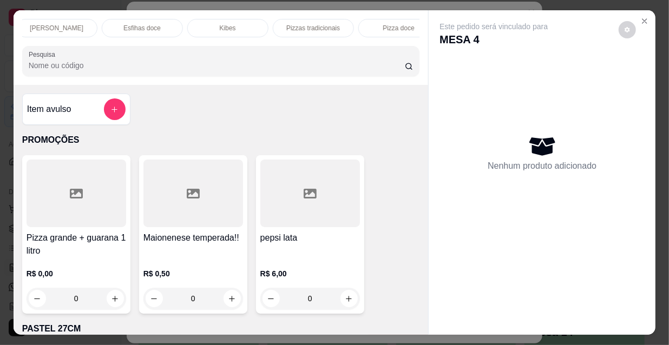
scroll to position [0, 624]
click at [311, 27] on div "Refrigerante" at bounding box center [294, 28] width 81 height 18
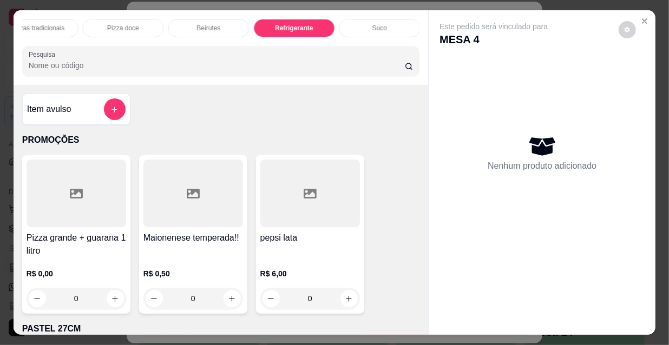
scroll to position [28, 0]
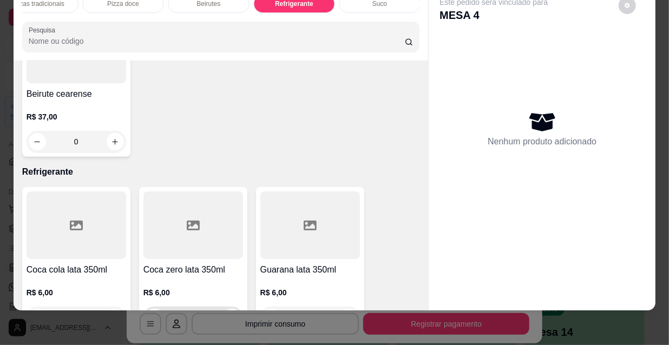
click at [224, 309] on button "increase-product-quantity" at bounding box center [232, 317] width 17 height 17
type input "1"
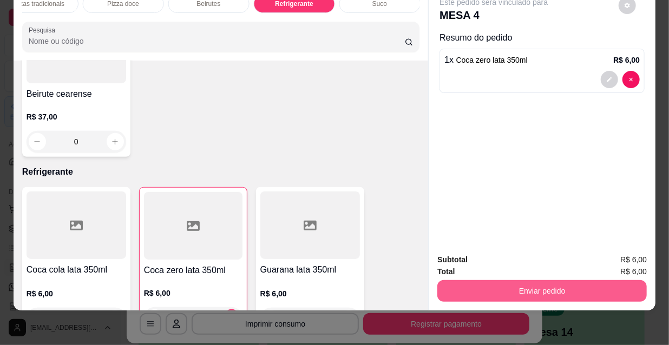
click at [524, 286] on button "Enviar pedido" at bounding box center [541, 291] width 209 height 22
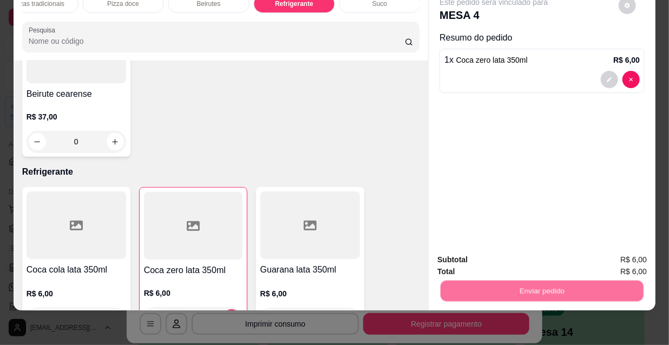
click at [489, 257] on button "Não registrar e enviar pedido" at bounding box center [507, 257] width 113 height 21
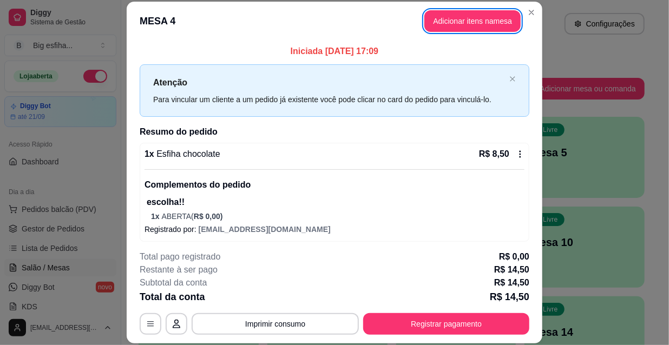
scroll to position [48, 0]
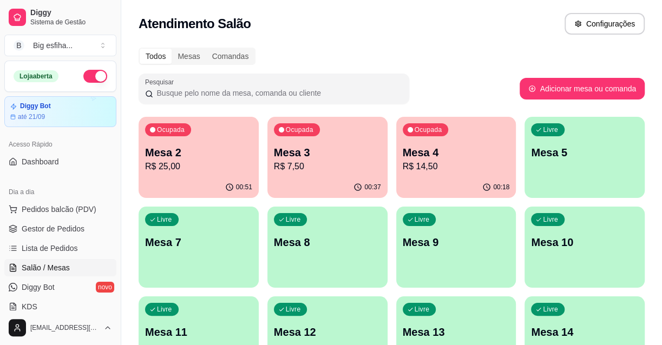
click at [555, 131] on p "Livre" at bounding box center [550, 130] width 15 height 9
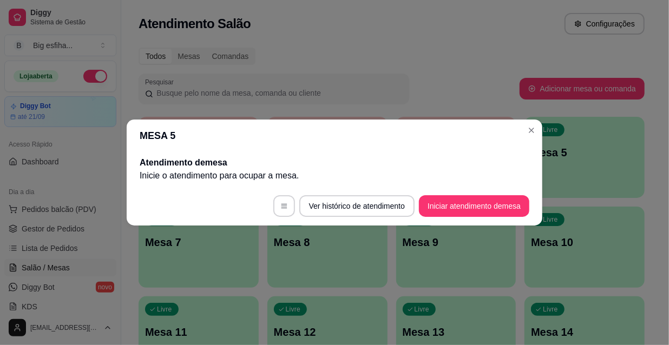
click at [479, 194] on footer "Ver histórico de atendimento Iniciar atendimento de mesa" at bounding box center [335, 206] width 416 height 39
click at [483, 200] on button "Iniciar atendimento de mesa" at bounding box center [474, 206] width 107 height 21
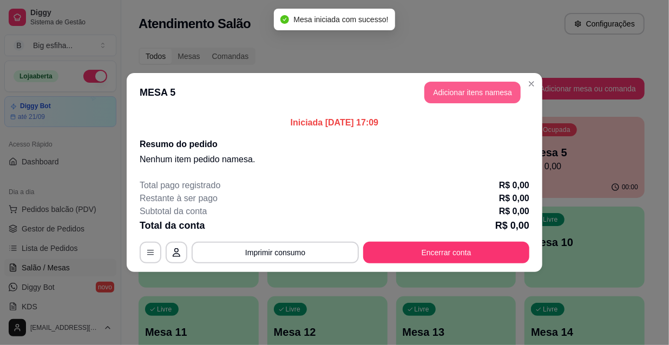
click at [453, 90] on button "Adicionar itens na mesa" at bounding box center [472, 93] width 96 height 22
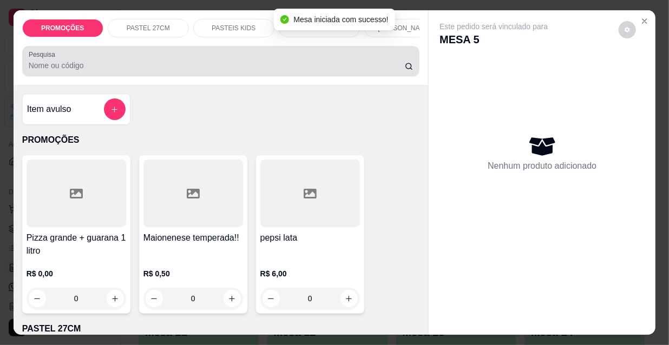
click at [46, 65] on input "Pesquisa" at bounding box center [217, 65] width 376 height 11
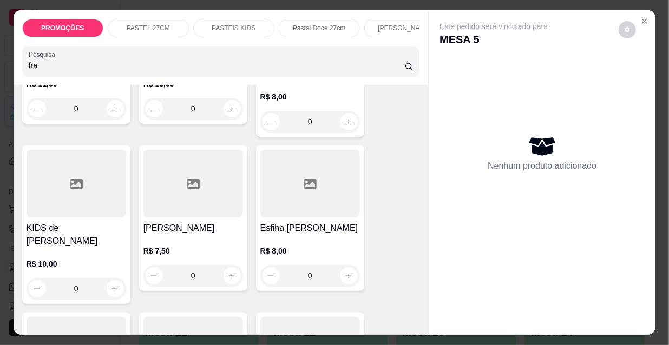
scroll to position [443, 0]
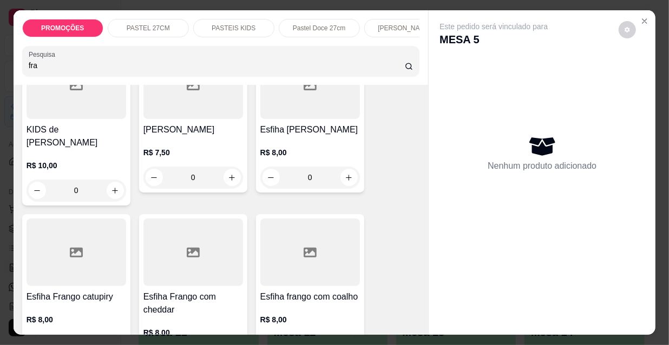
type input "fra"
click at [292, 147] on p "R$ 8,00" at bounding box center [310, 152] width 100 height 11
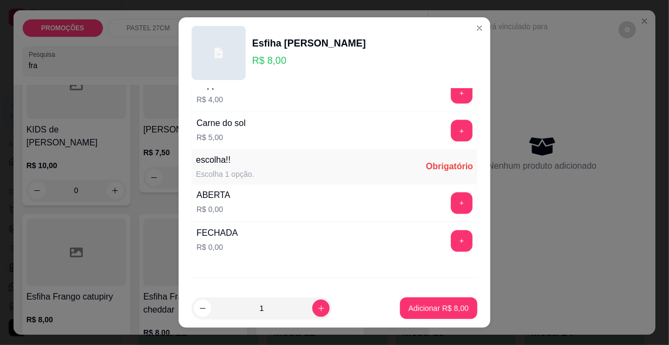
scroll to position [850, 0]
drag, startPoint x: 429, startPoint y: 239, endPoint x: 437, endPoint y: 239, distance: 8.1
click at [447, 239] on div "+" at bounding box center [462, 242] width 30 height 22
click at [451, 239] on button "+" at bounding box center [461, 242] width 21 height 21
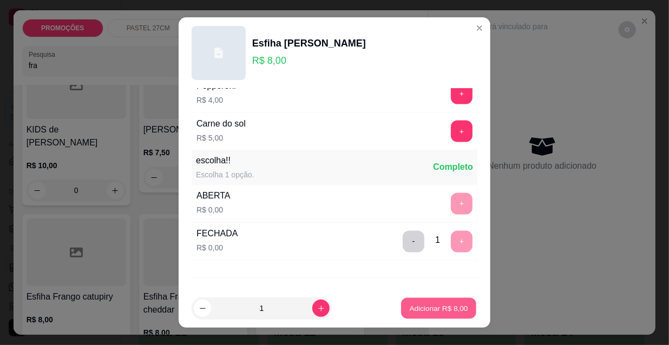
click at [441, 305] on p "Adicionar R$ 8,00" at bounding box center [438, 308] width 58 height 10
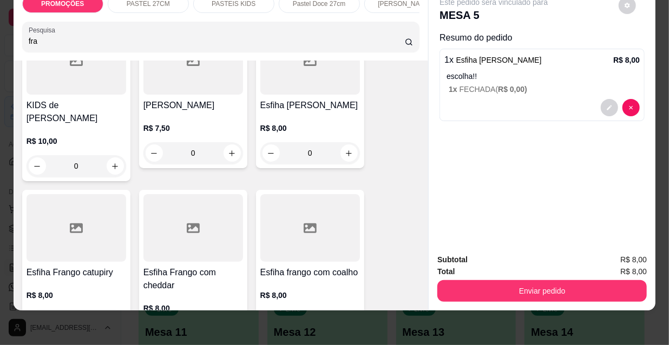
scroll to position [28, 0]
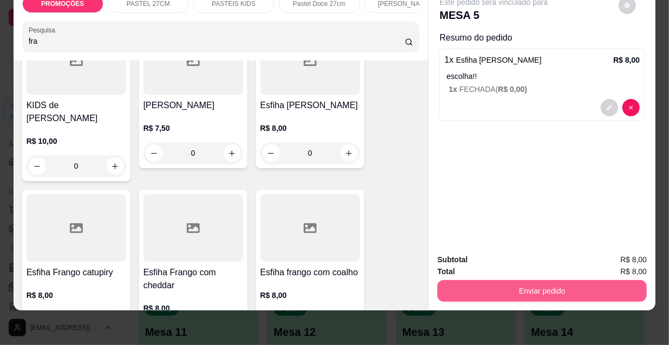
click at [484, 291] on button "Enviar pedido" at bounding box center [541, 291] width 209 height 22
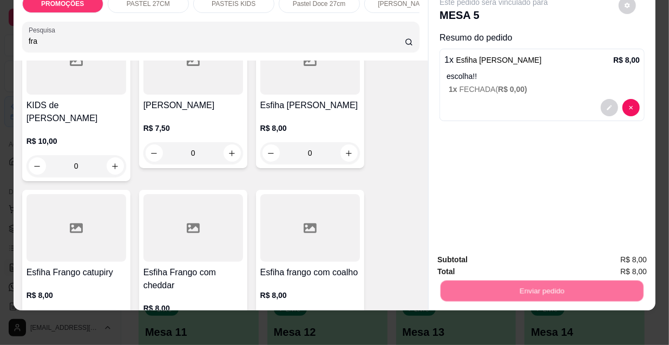
click at [477, 261] on button "Não registrar e enviar pedido" at bounding box center [507, 257] width 113 height 21
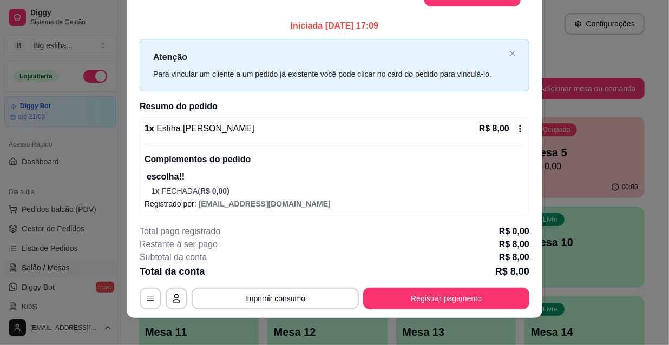
scroll to position [32, 0]
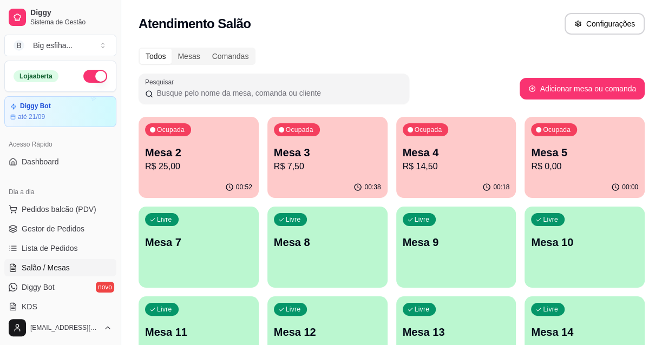
click at [207, 127] on div "Ocupada Mesa 2 R$ 25,00" at bounding box center [198, 147] width 116 height 58
click at [233, 267] on div "Livre Mesa 7" at bounding box center [199, 241] width 120 height 68
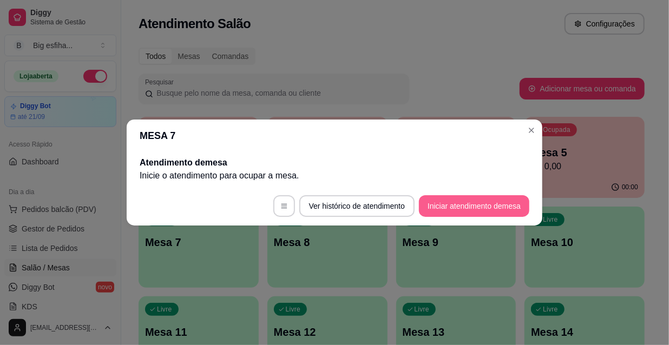
click at [456, 212] on button "Iniciar atendimento de mesa" at bounding box center [474, 206] width 110 height 22
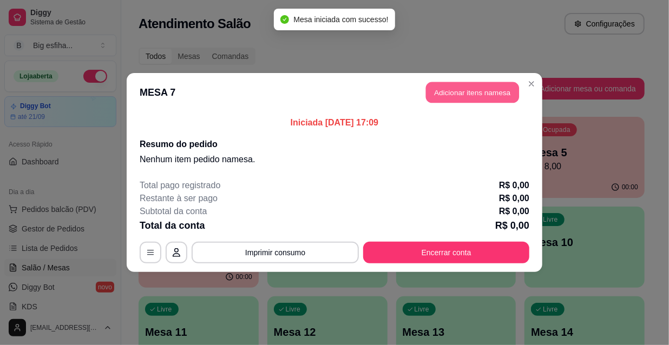
click at [470, 93] on button "Adicionar itens na mesa" at bounding box center [472, 92] width 93 height 21
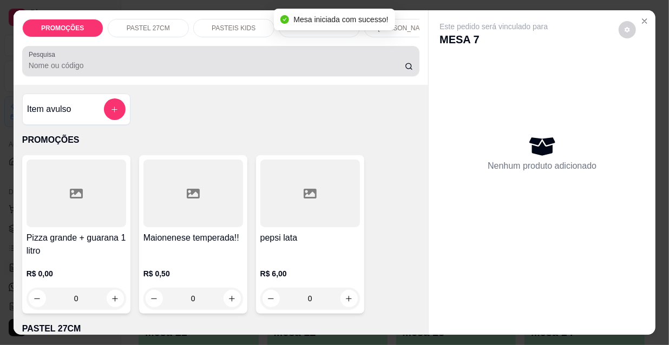
click at [69, 70] on input "Pesquisa" at bounding box center [217, 65] width 376 height 11
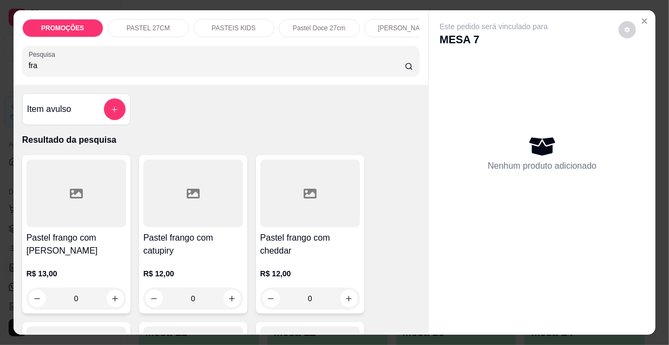
type input "fra"
click at [180, 227] on div at bounding box center [193, 194] width 100 height 68
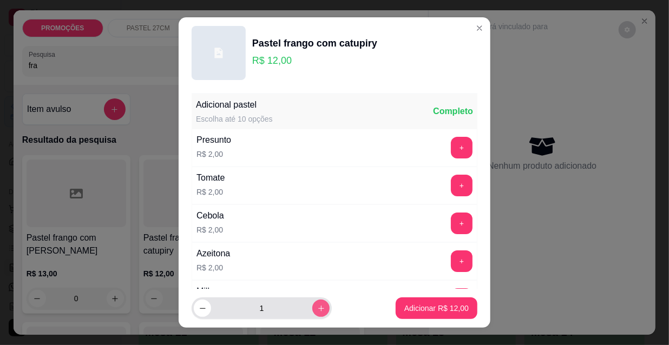
click at [317, 310] on icon "increase-product-quantity" at bounding box center [321, 309] width 8 height 8
type input "2"
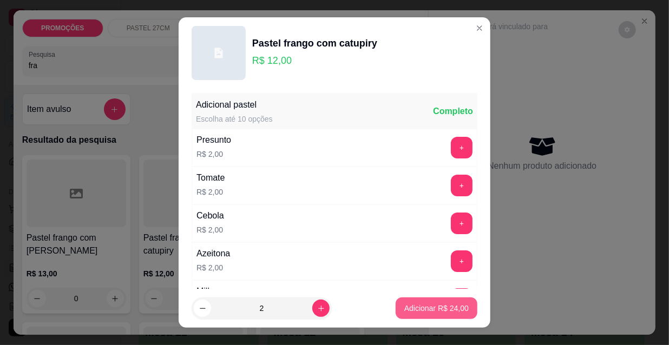
click at [411, 312] on p "Adicionar R$ 24,00" at bounding box center [436, 308] width 64 height 11
type input "2"
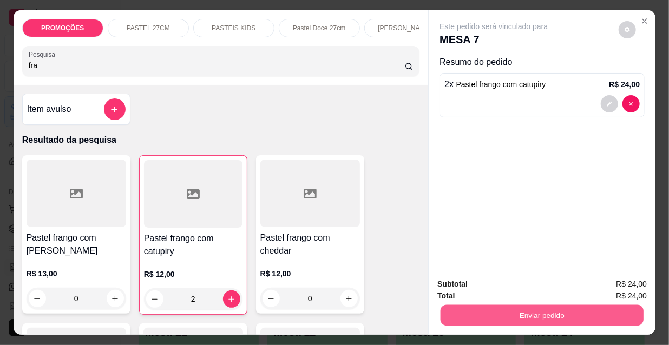
click at [503, 310] on button "Enviar pedido" at bounding box center [542, 315] width 203 height 21
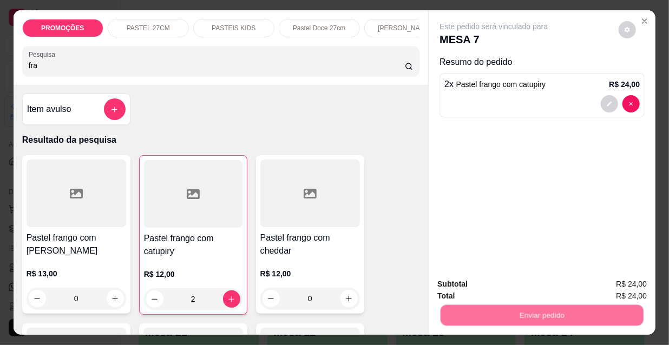
click at [495, 281] on button "Não registrar e enviar pedido" at bounding box center [507, 285] width 109 height 20
